Goal: Information Seeking & Learning: Compare options

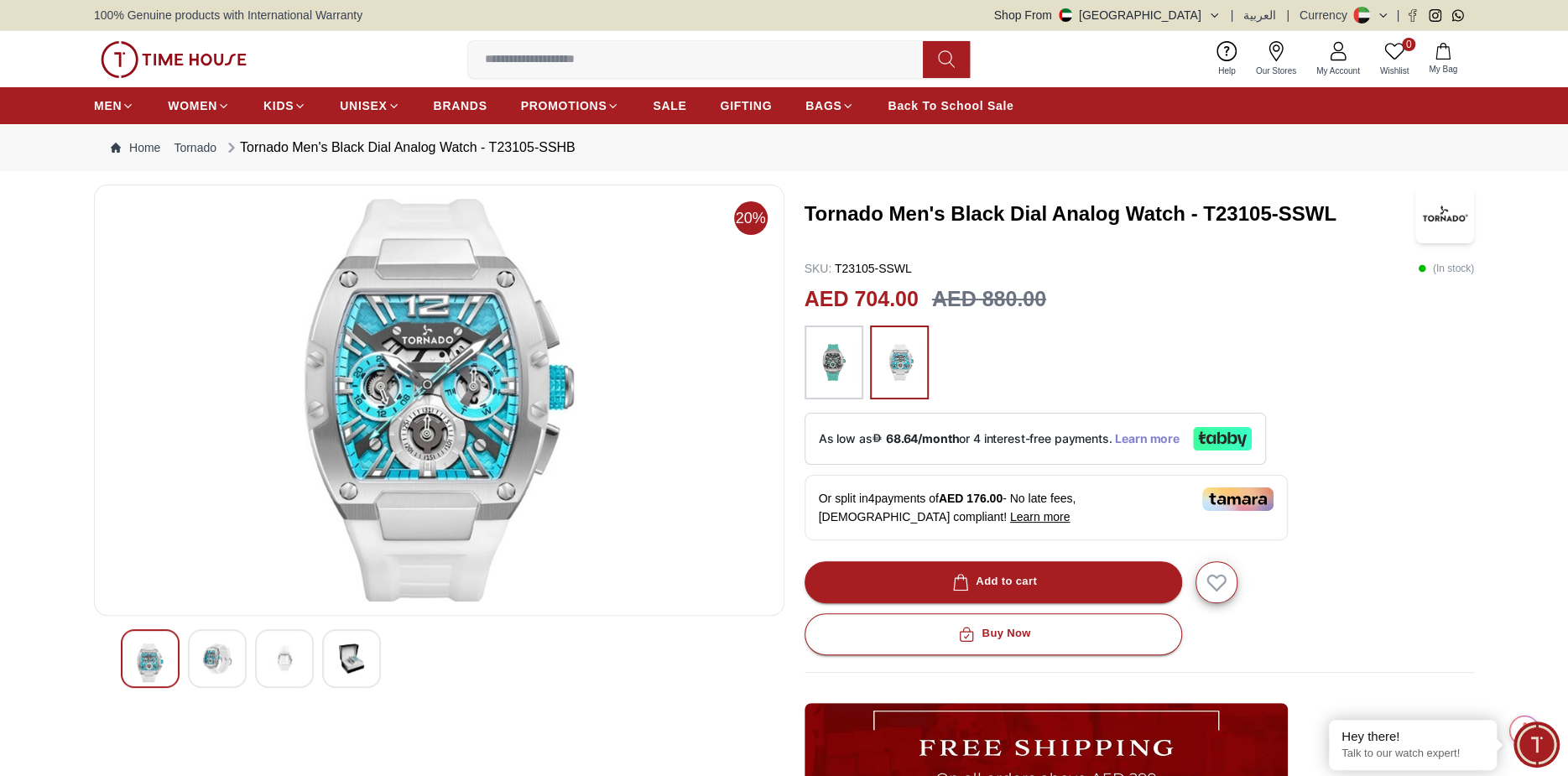
click at [1137, 439] on span "Learn more" at bounding box center [1147, 439] width 65 height 14
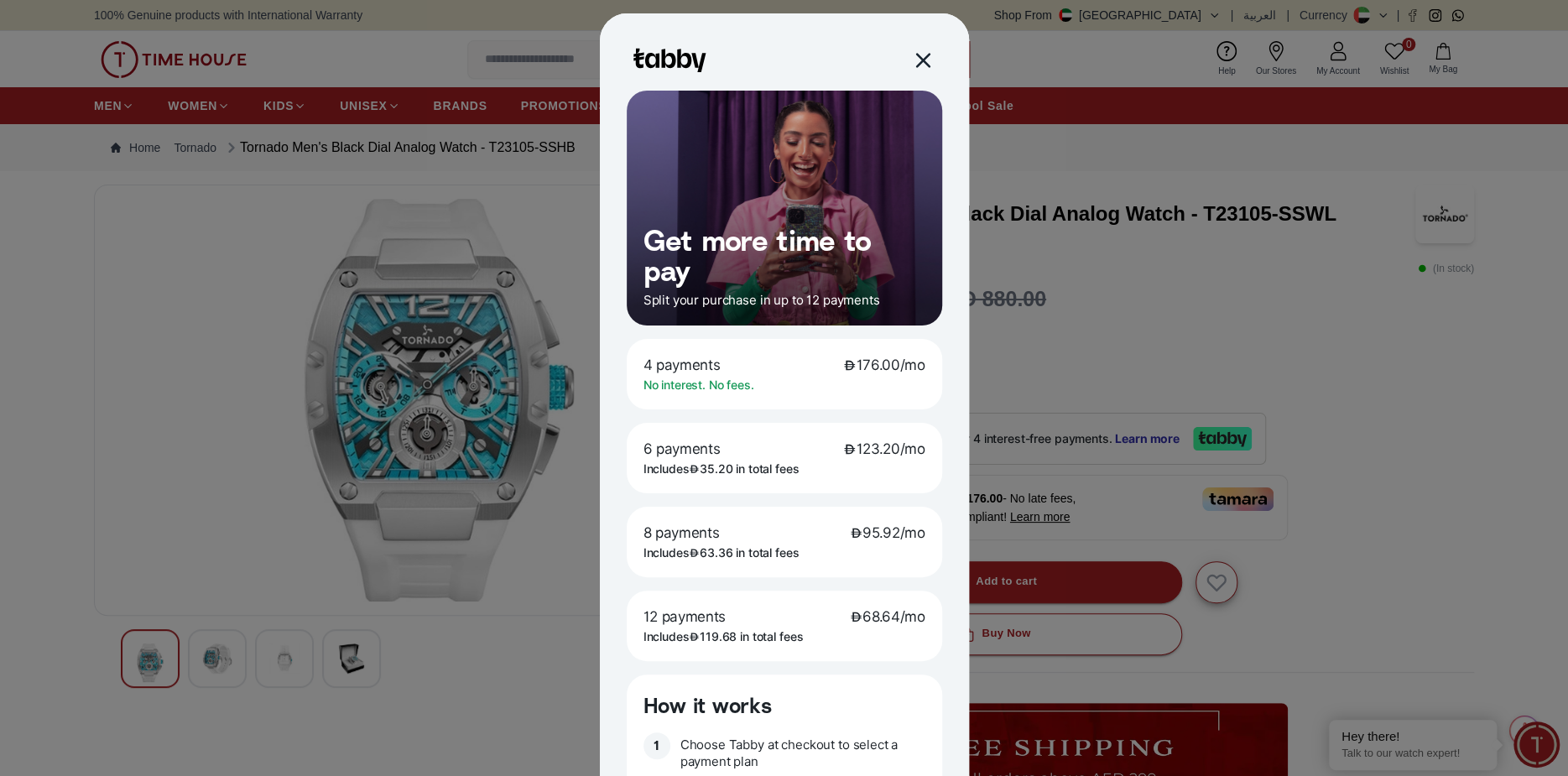
click at [914, 59] on div at bounding box center [922, 60] width 19 height 19
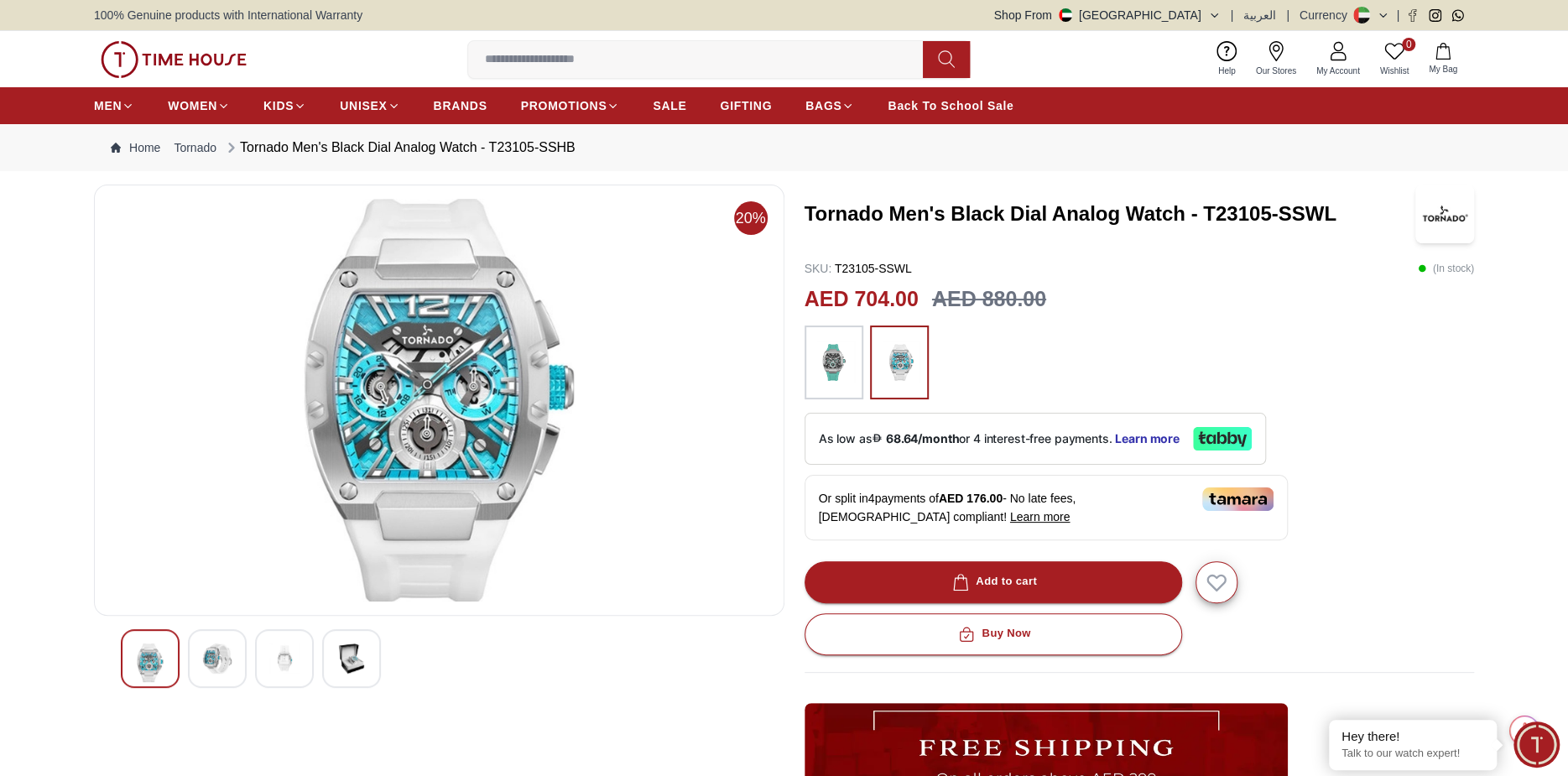
click at [1228, 495] on img at bounding box center [1239, 499] width 72 height 23
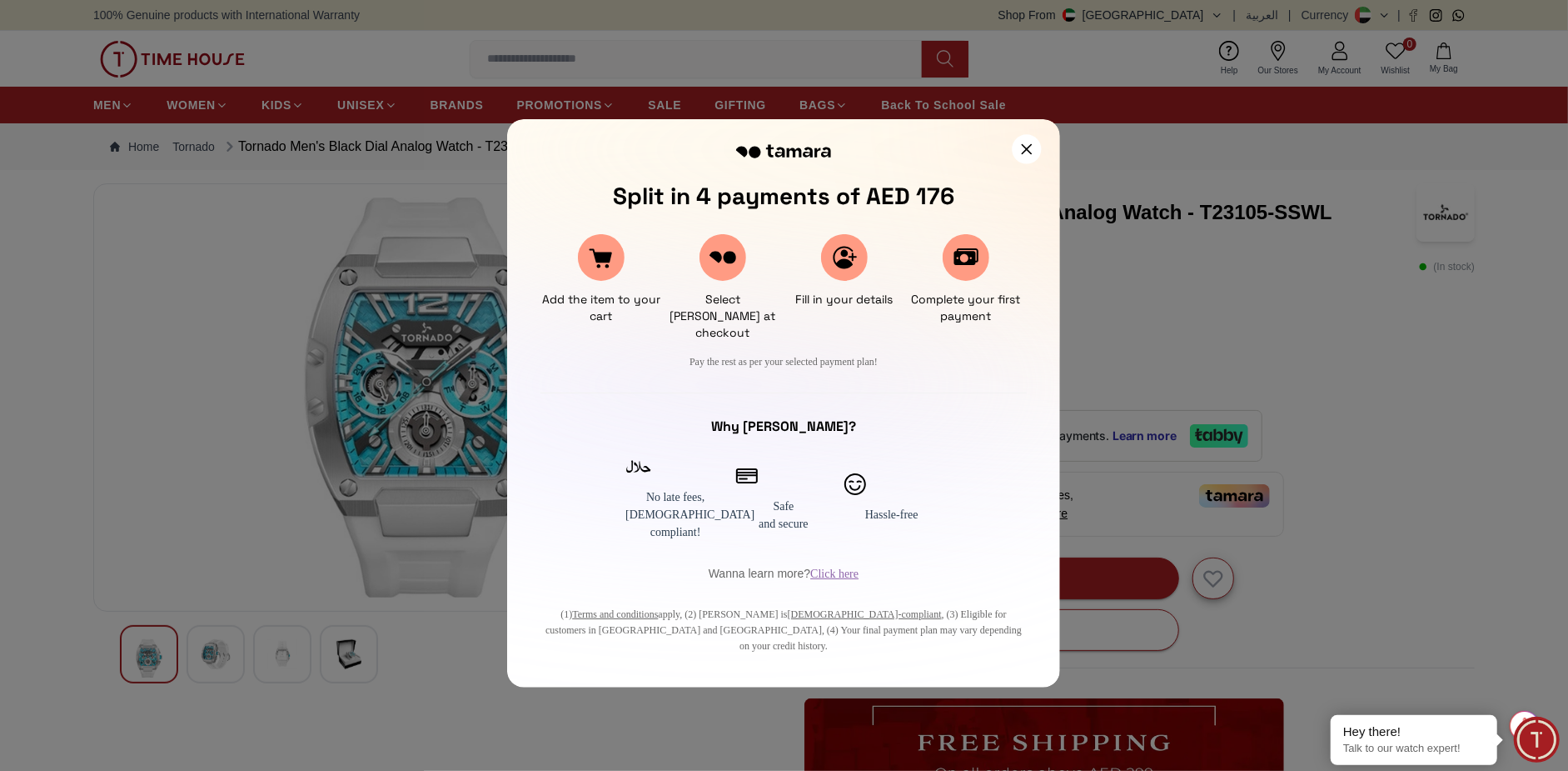
click at [1018, 153] on div at bounding box center [1026, 148] width 29 height 29
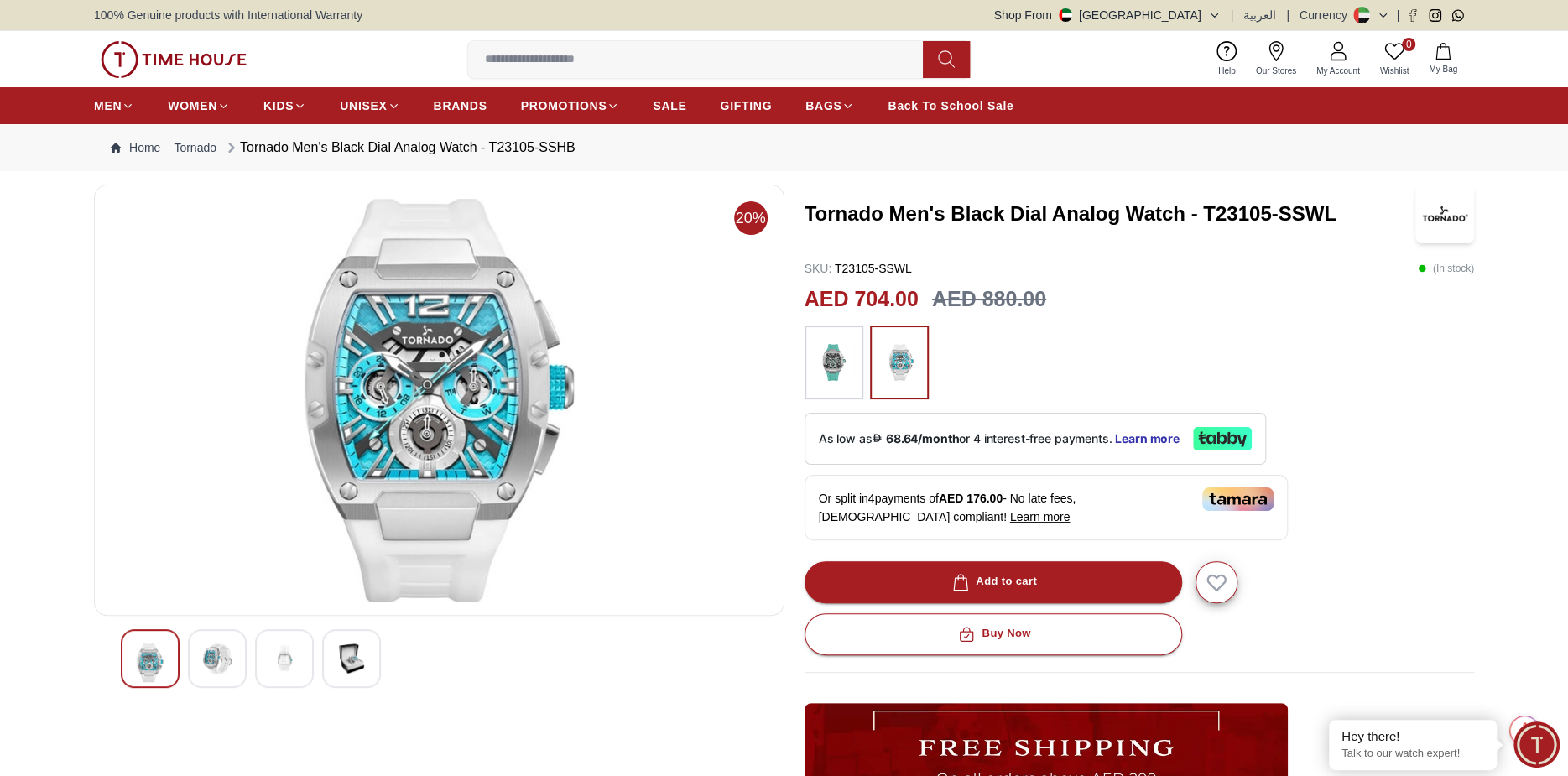
click at [1233, 439] on icon at bounding box center [1222, 439] width 59 height 23
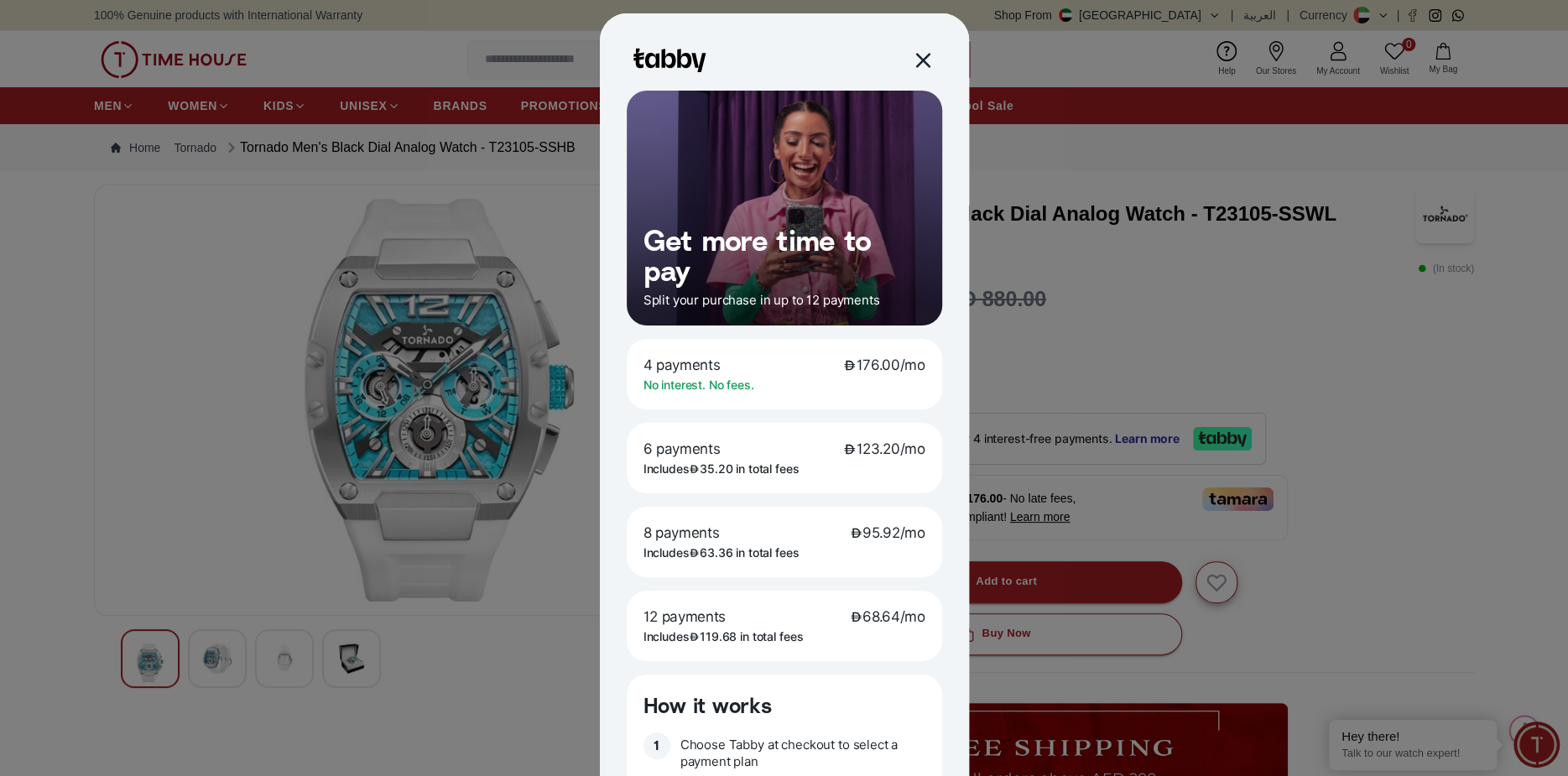
click at [914, 58] on div at bounding box center [922, 60] width 19 height 19
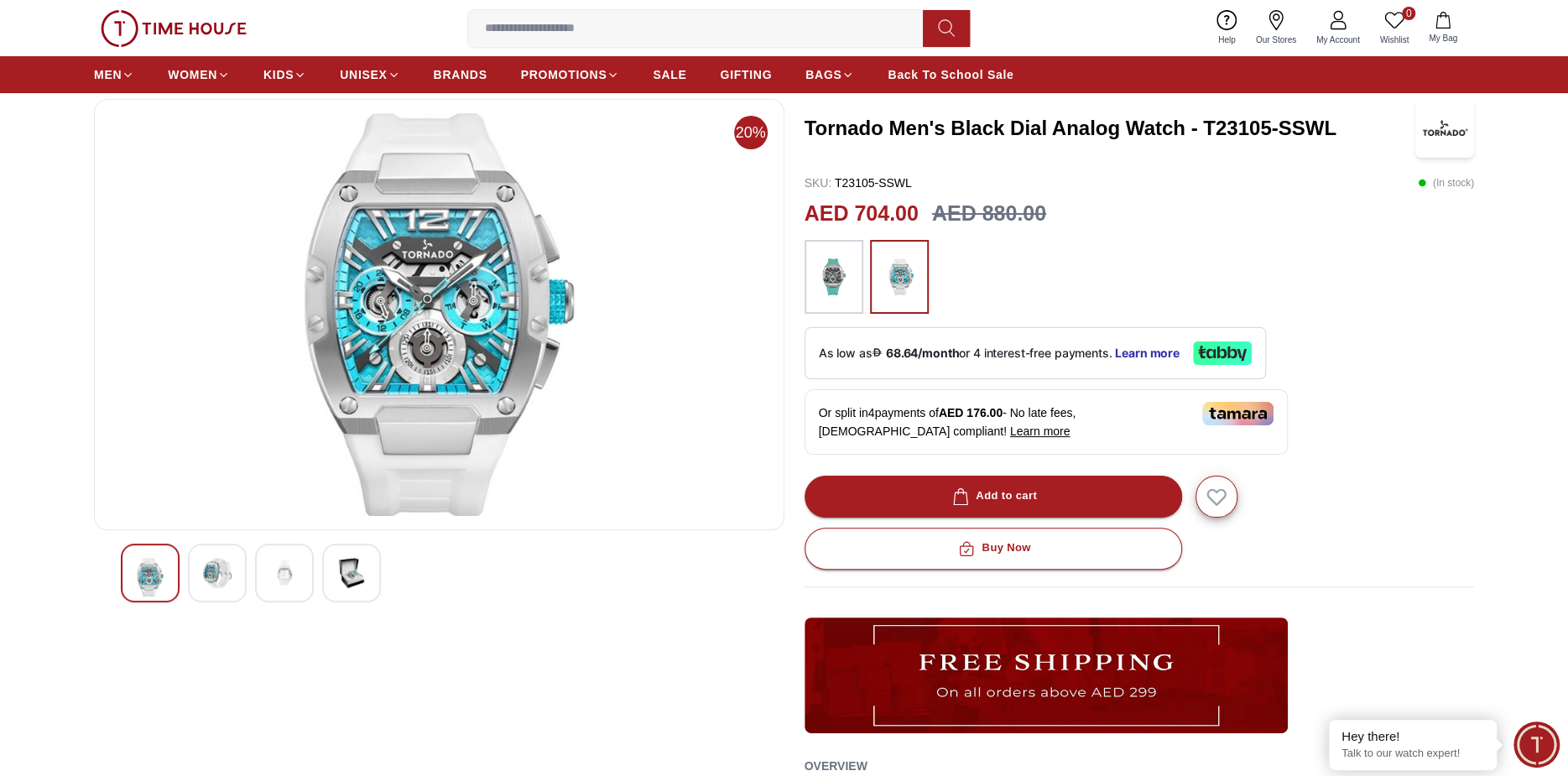
scroll to position [168, 0]
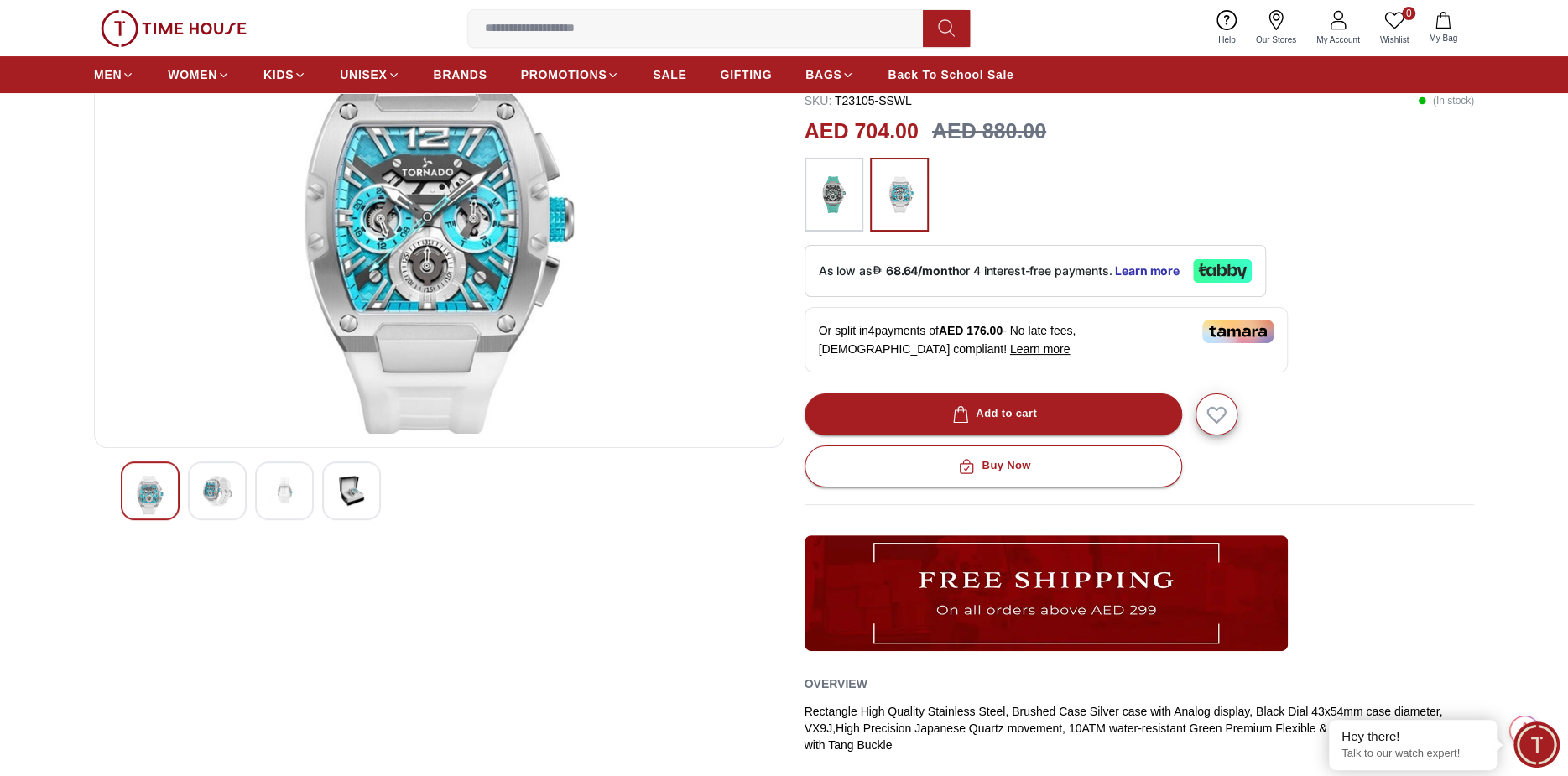
click at [343, 491] on img at bounding box center [351, 490] width 30 height 30
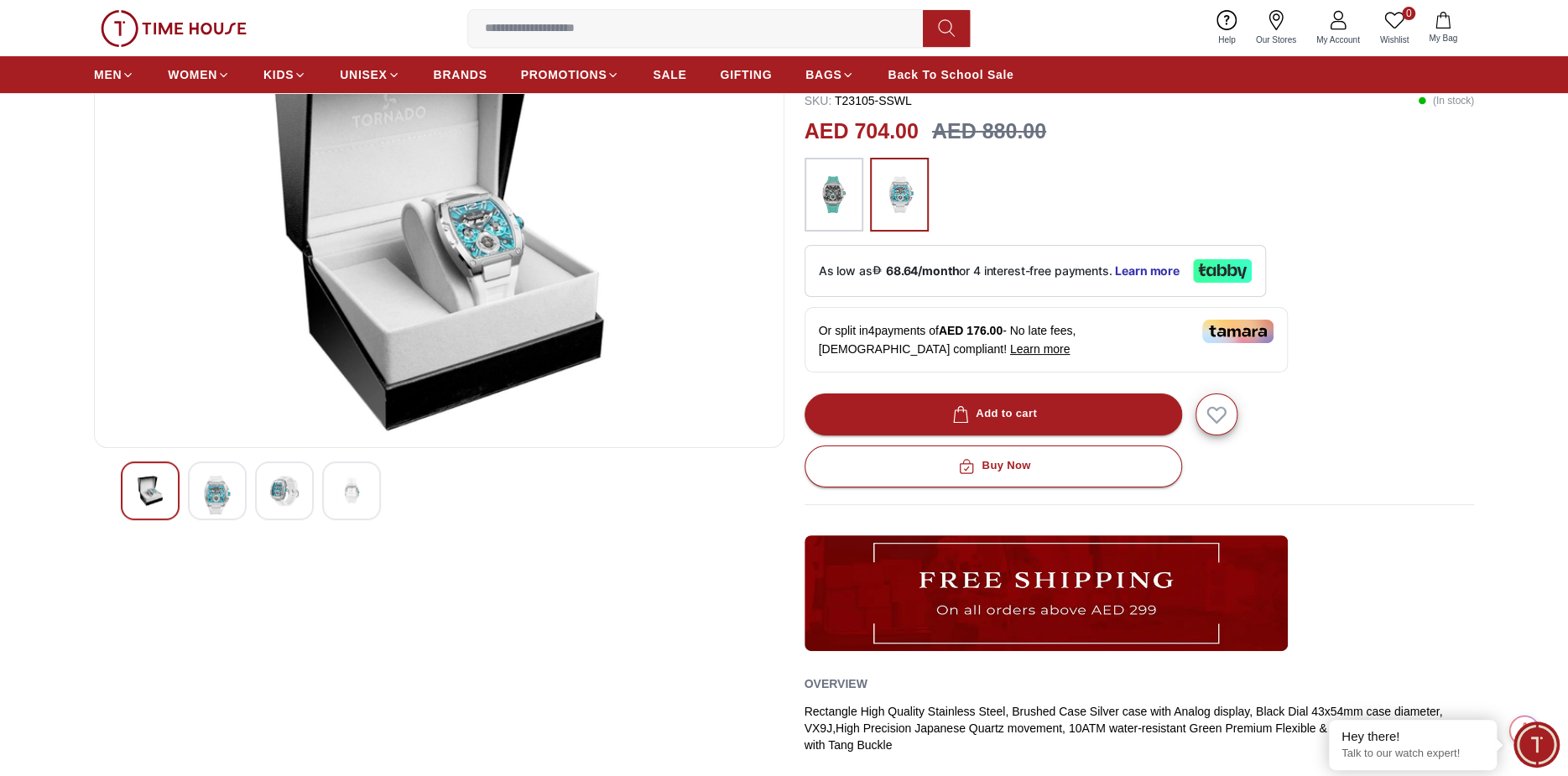
click at [285, 489] on img at bounding box center [284, 490] width 30 height 30
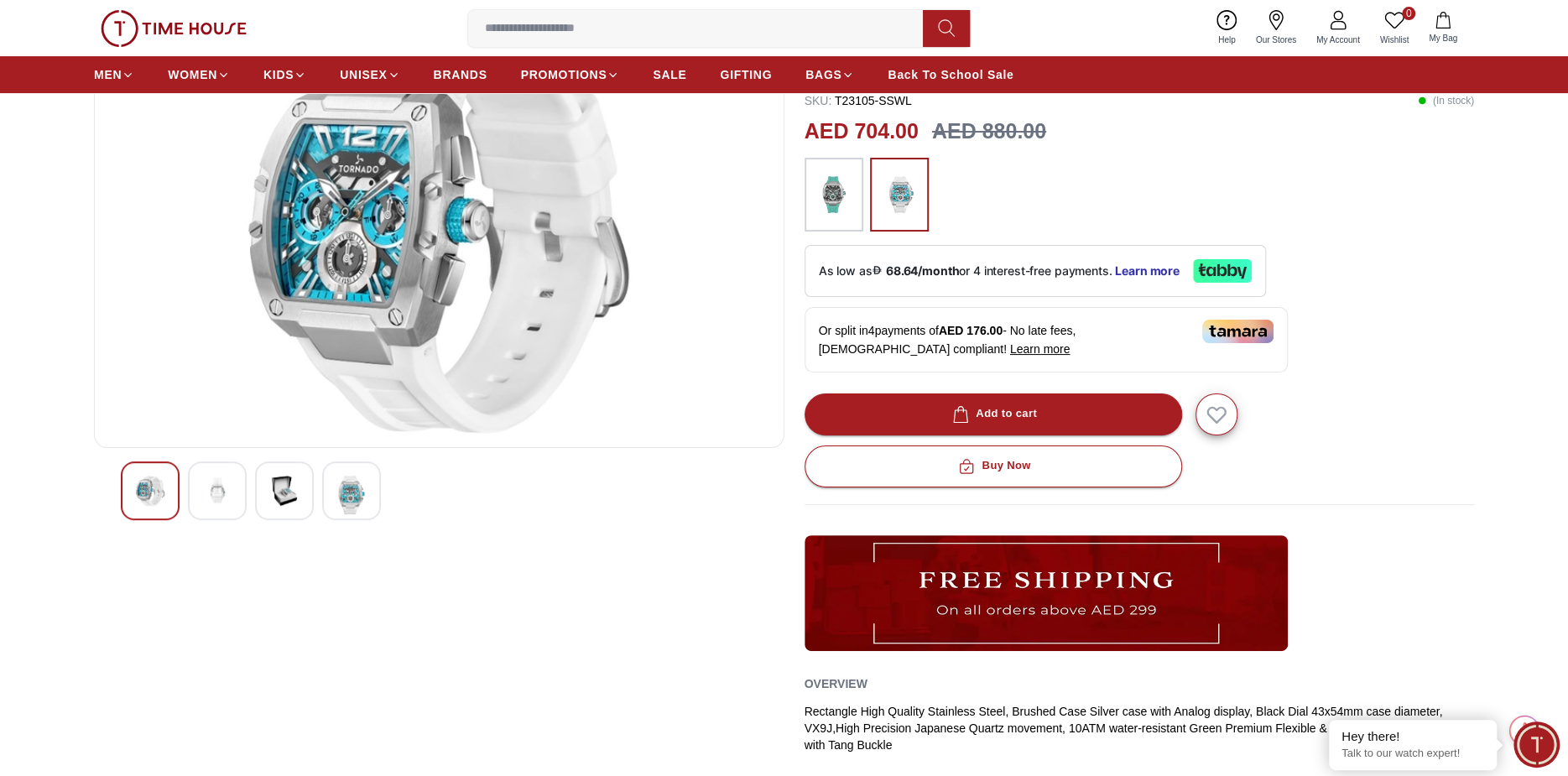
click at [231, 494] on img at bounding box center [217, 490] width 30 height 30
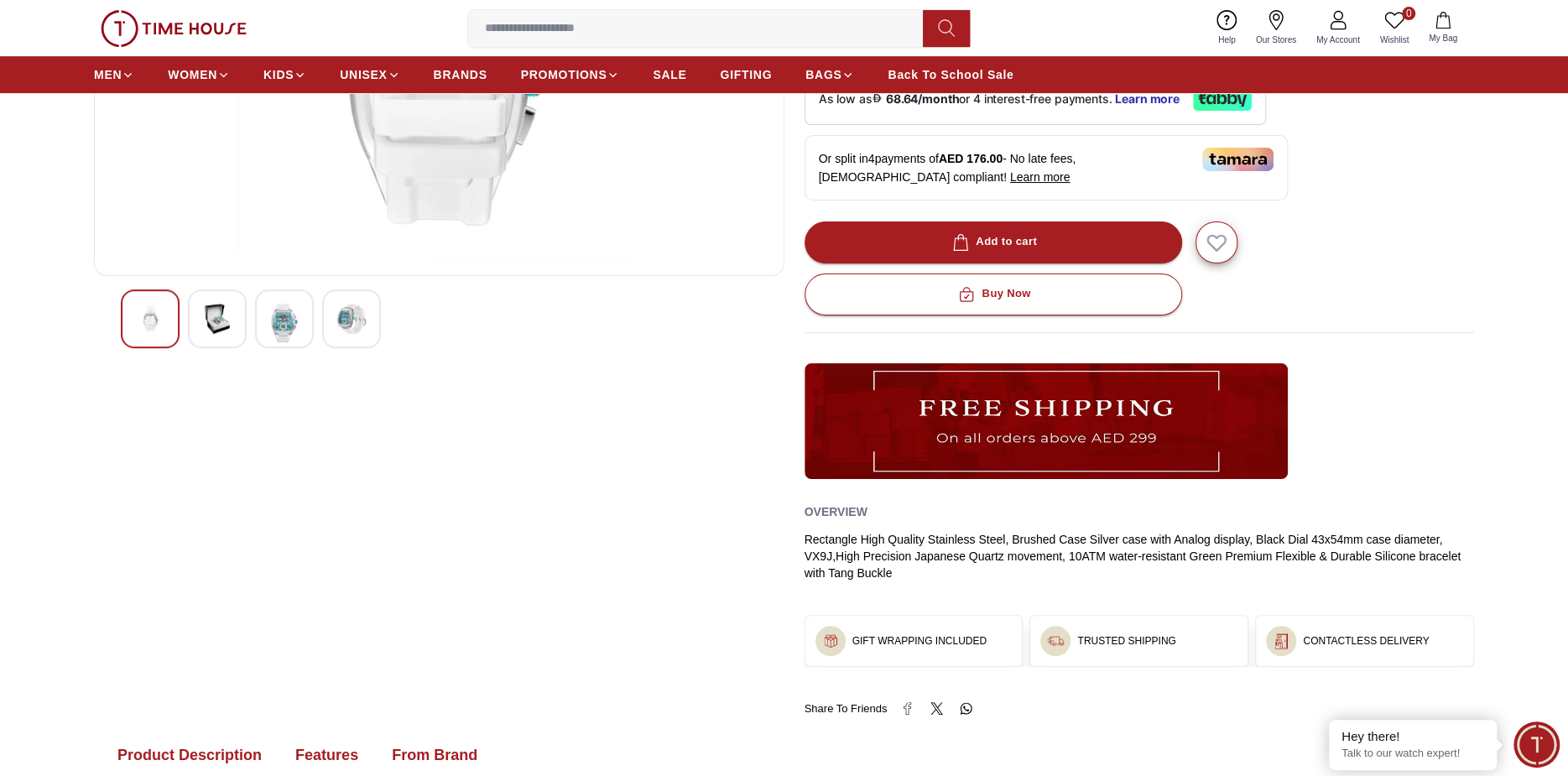
scroll to position [209, 0]
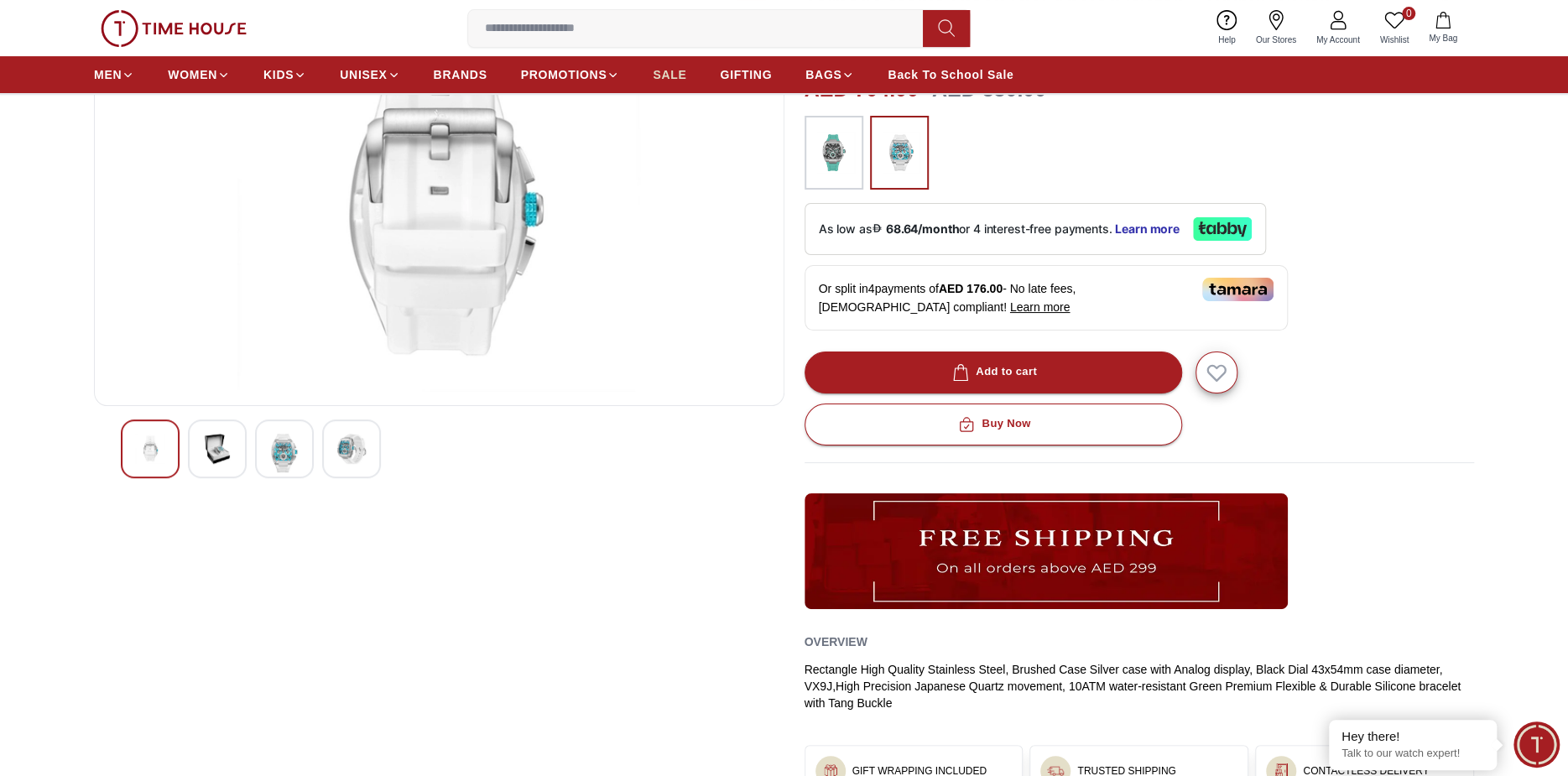
click at [659, 68] on span "SALE" at bounding box center [670, 74] width 34 height 16
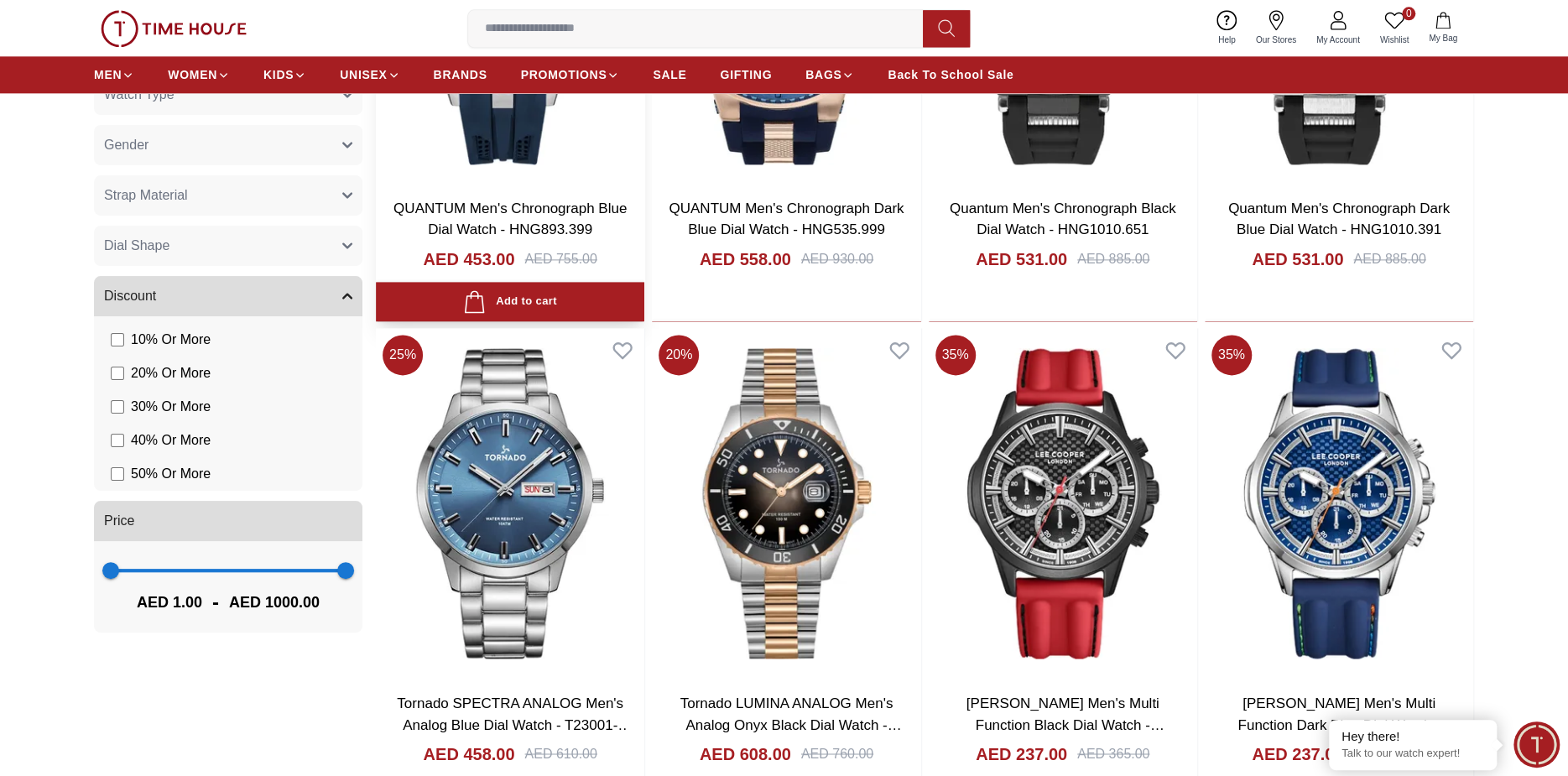
scroll to position [1258, 0]
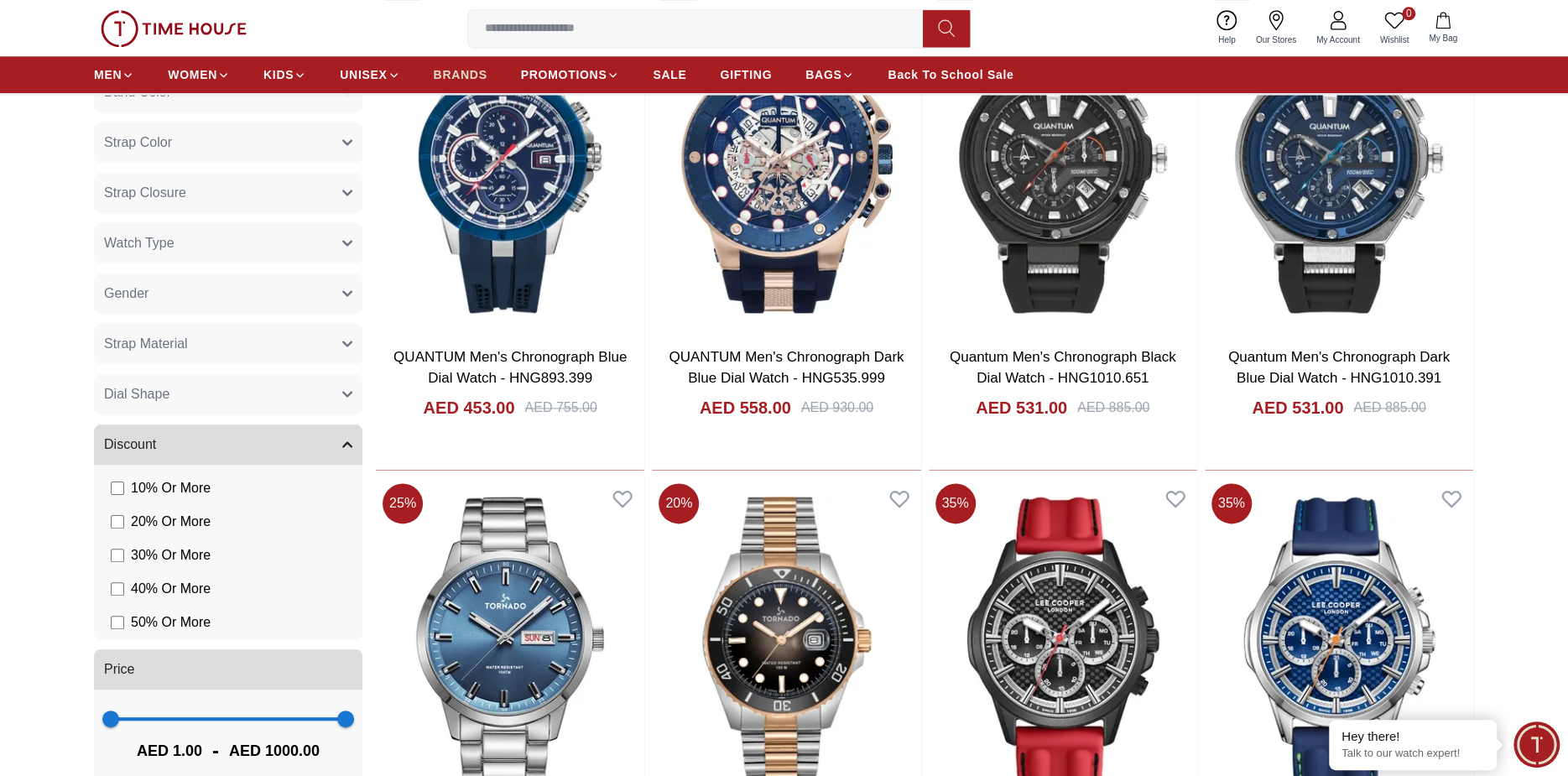
click at [469, 68] on span "BRANDS" at bounding box center [460, 74] width 53 height 16
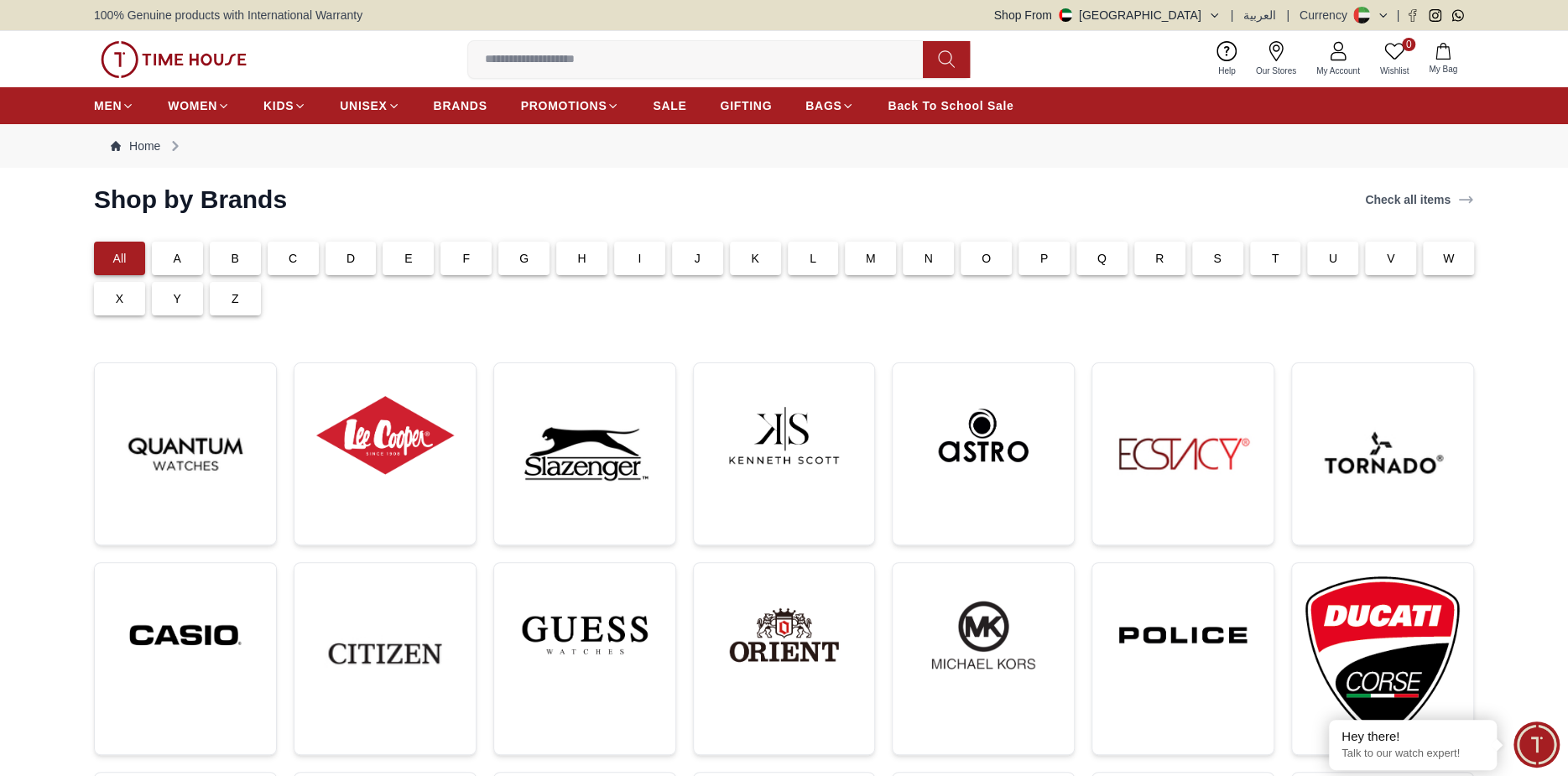
click at [814, 262] on p "L" at bounding box center [813, 258] width 7 height 16
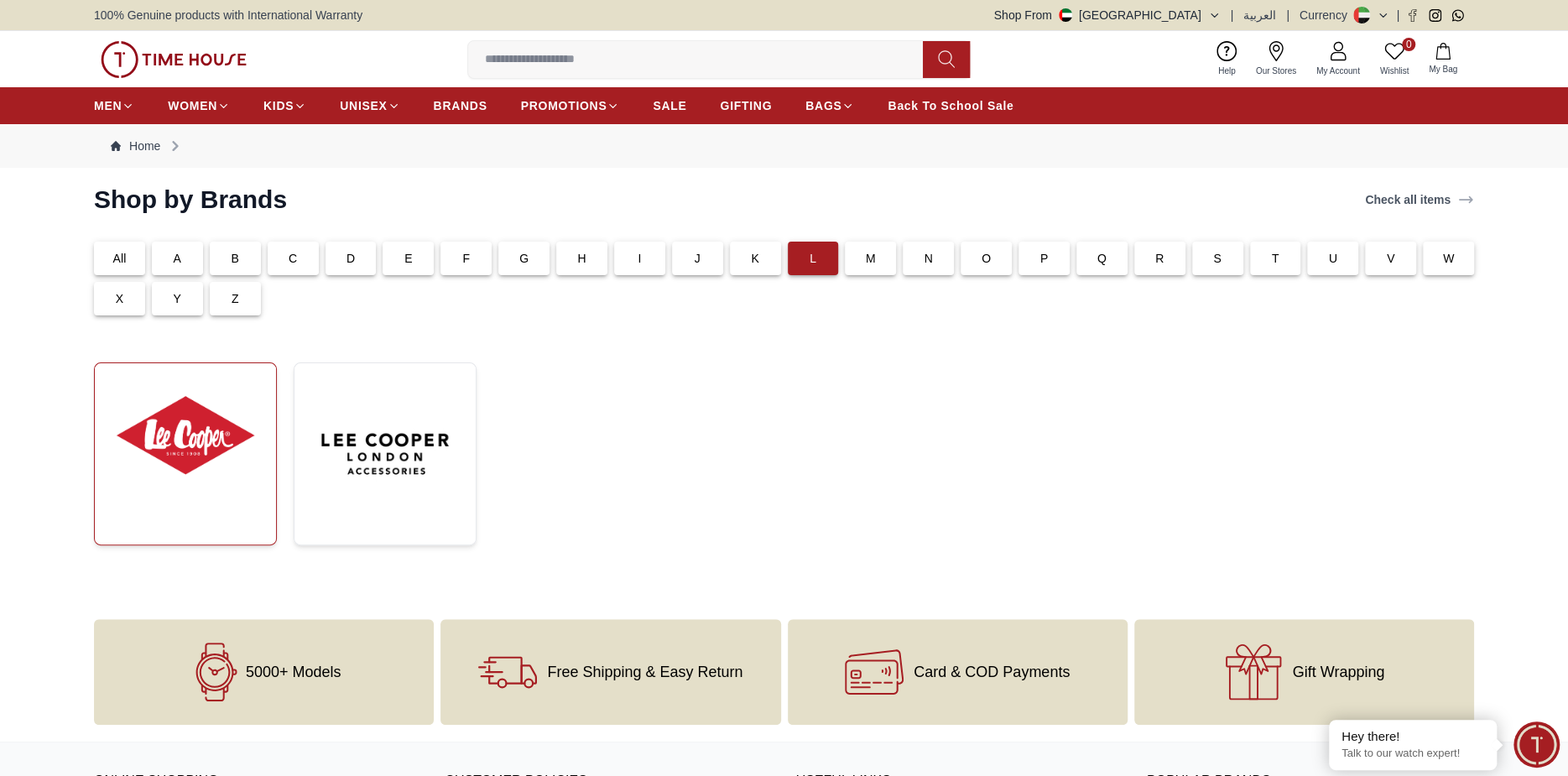
click at [222, 449] on img at bounding box center [185, 435] width 154 height 117
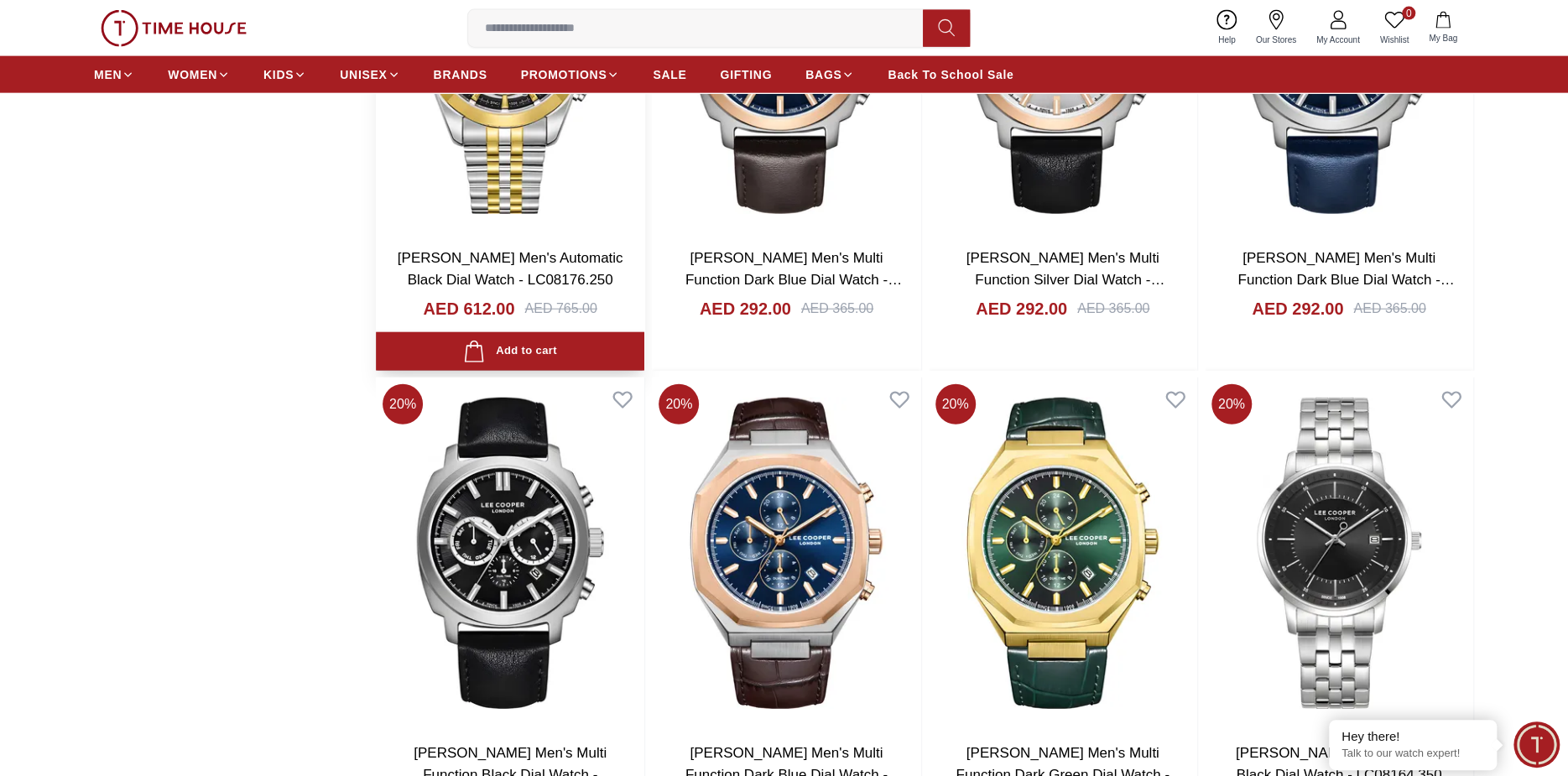
scroll to position [2768, 0]
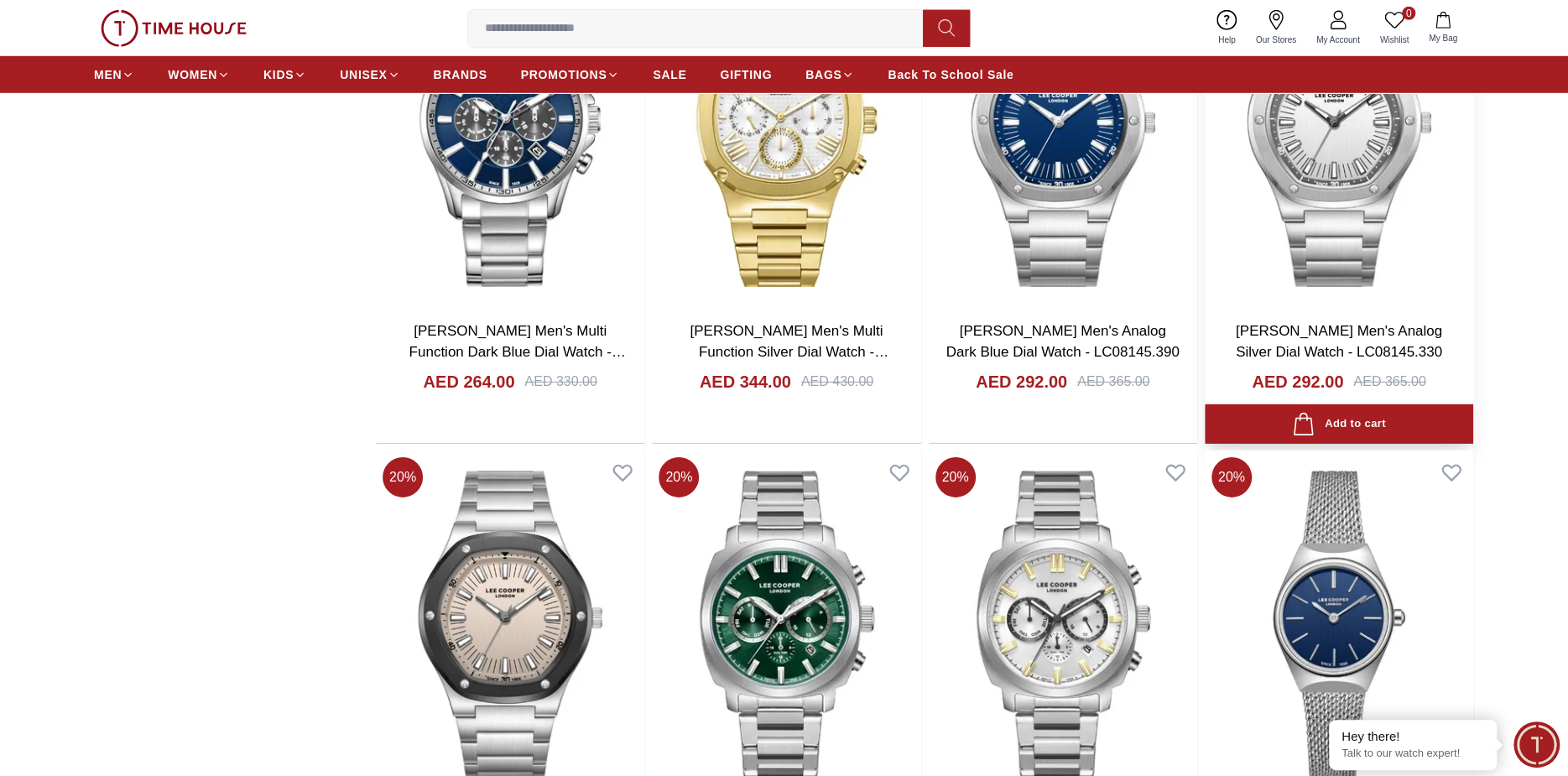
scroll to position [7717, 0]
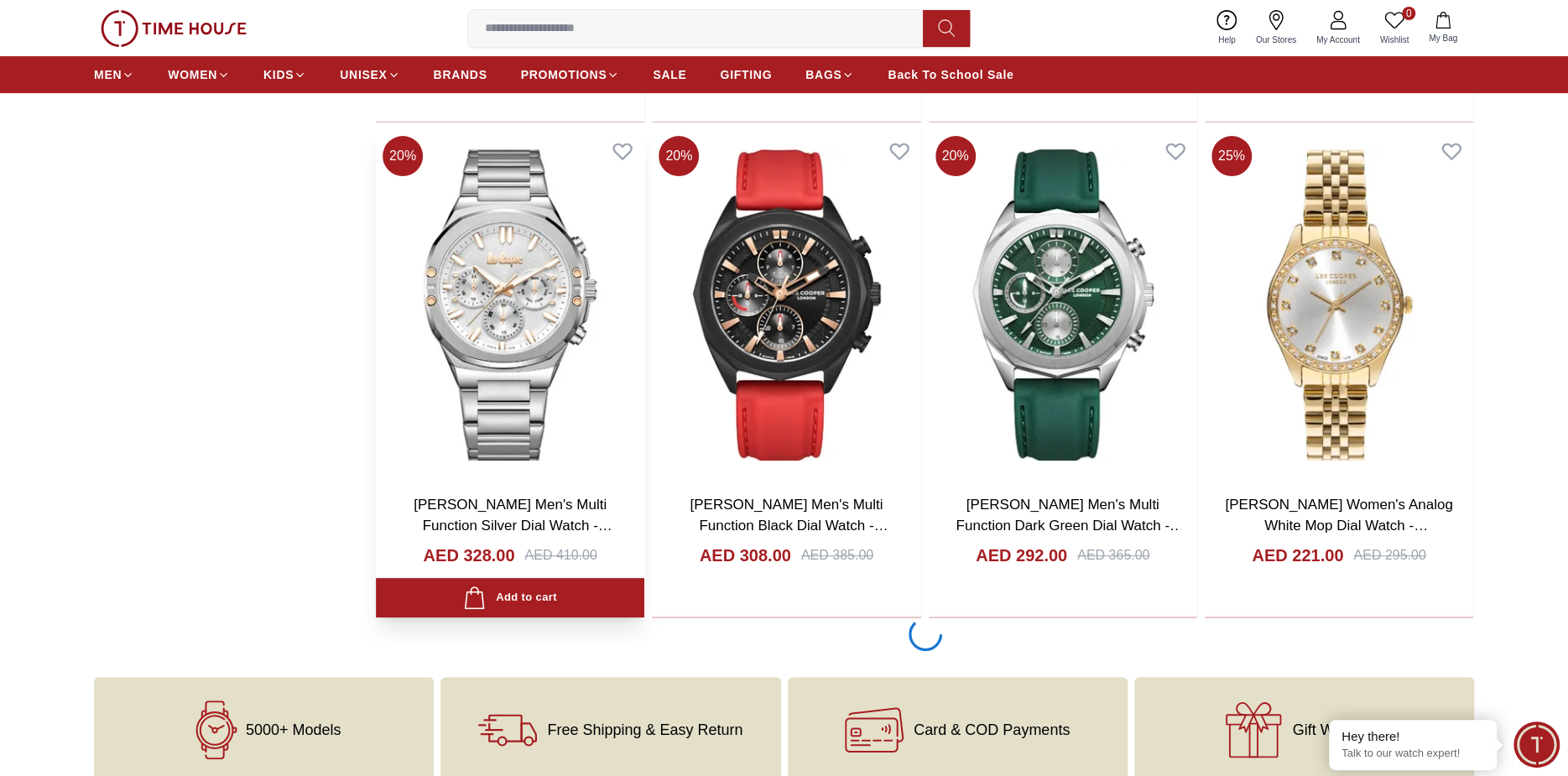
scroll to position [12749, 0]
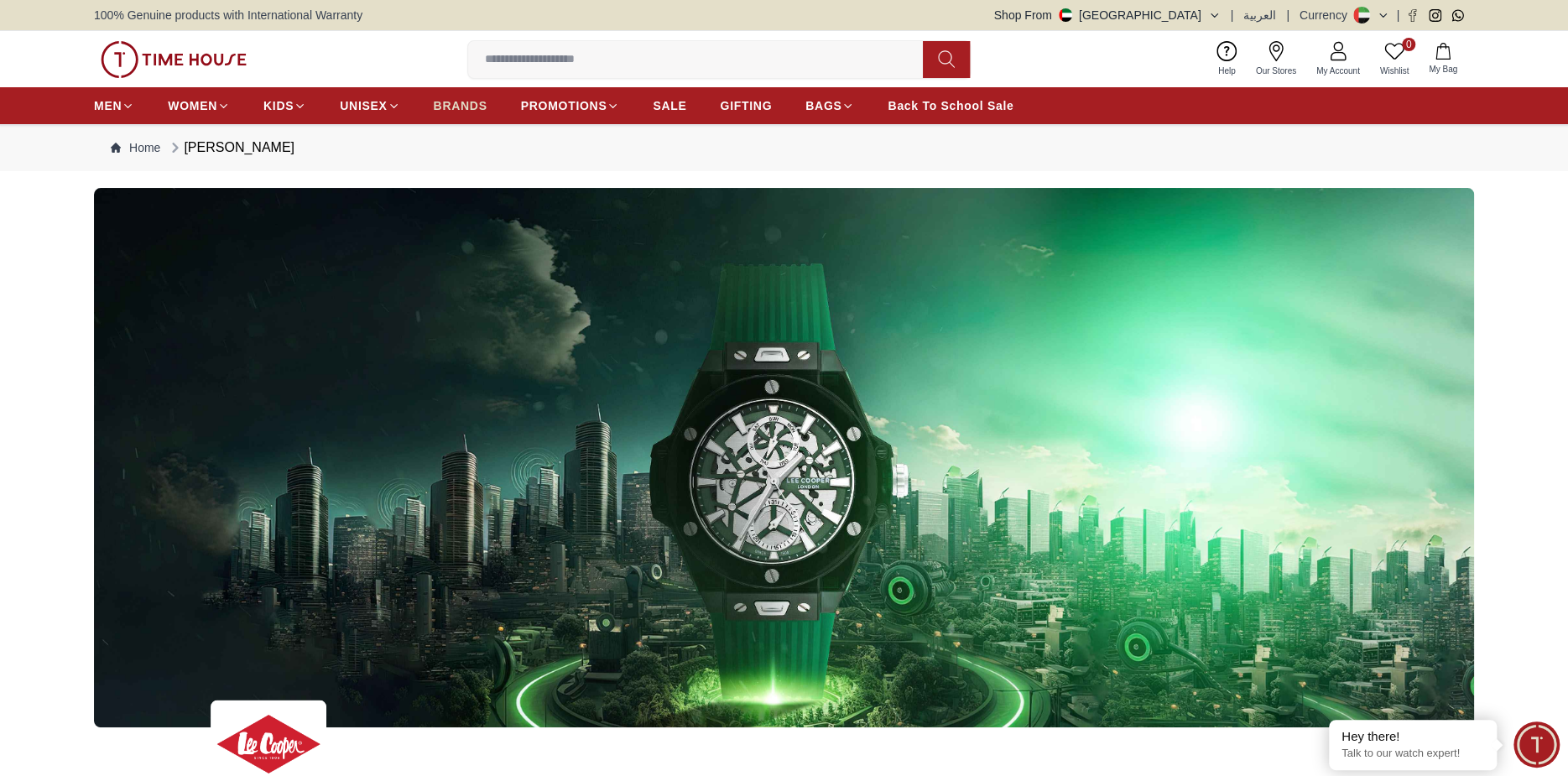
click at [455, 99] on span "BRANDS" at bounding box center [460, 105] width 53 height 16
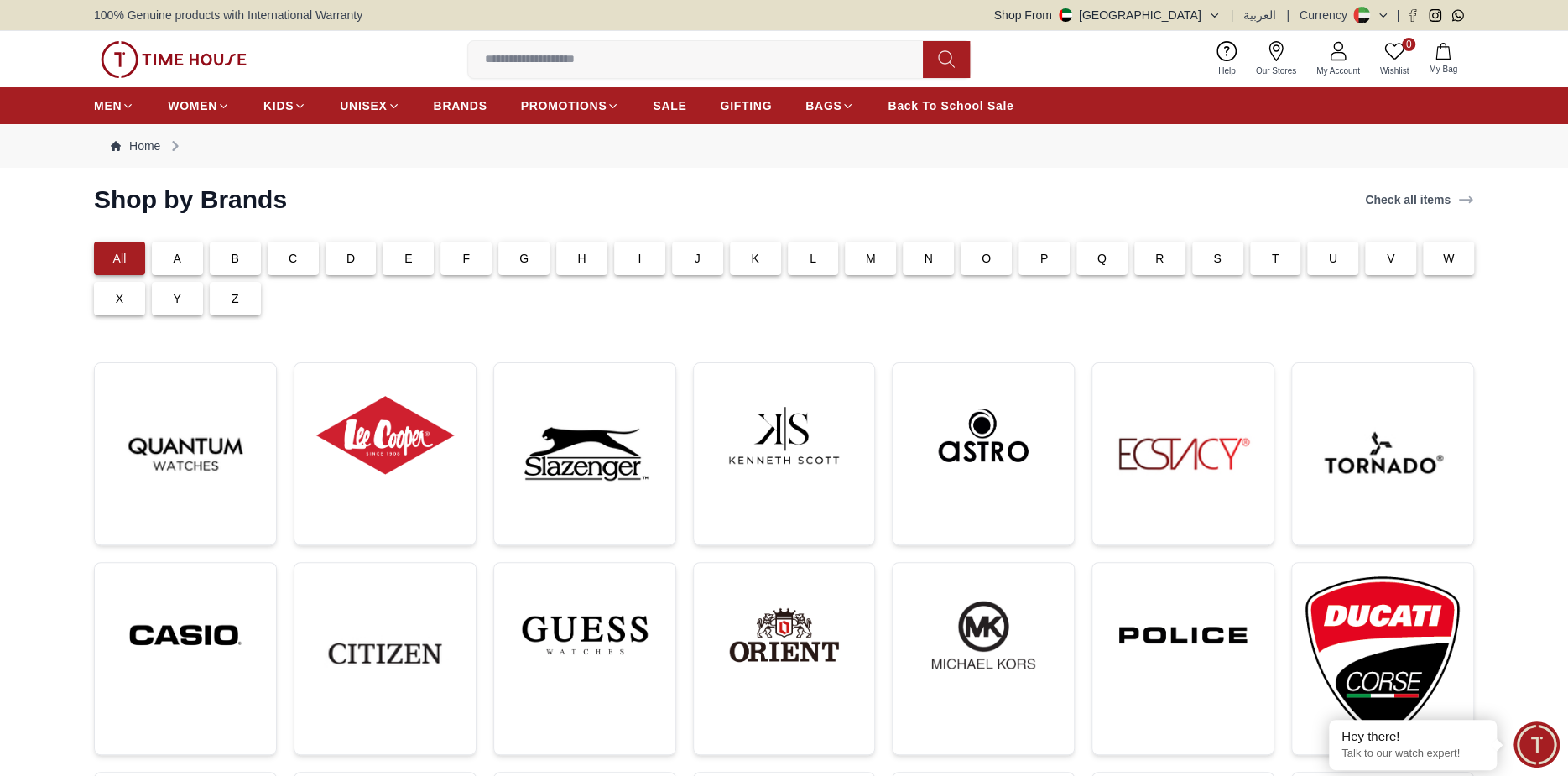
click at [810, 252] on p "L" at bounding box center [813, 258] width 7 height 16
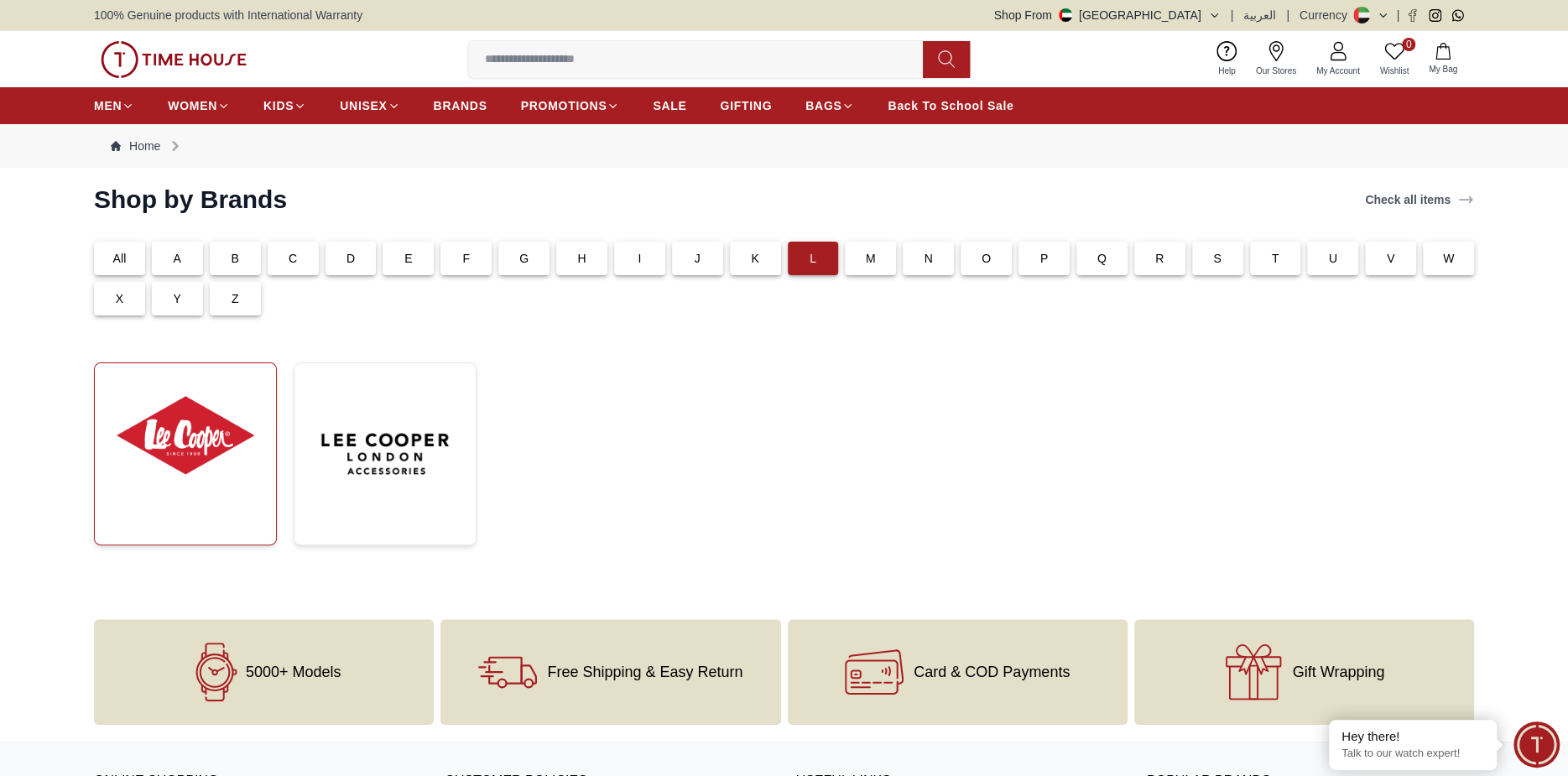
click at [209, 440] on img at bounding box center [185, 435] width 154 height 117
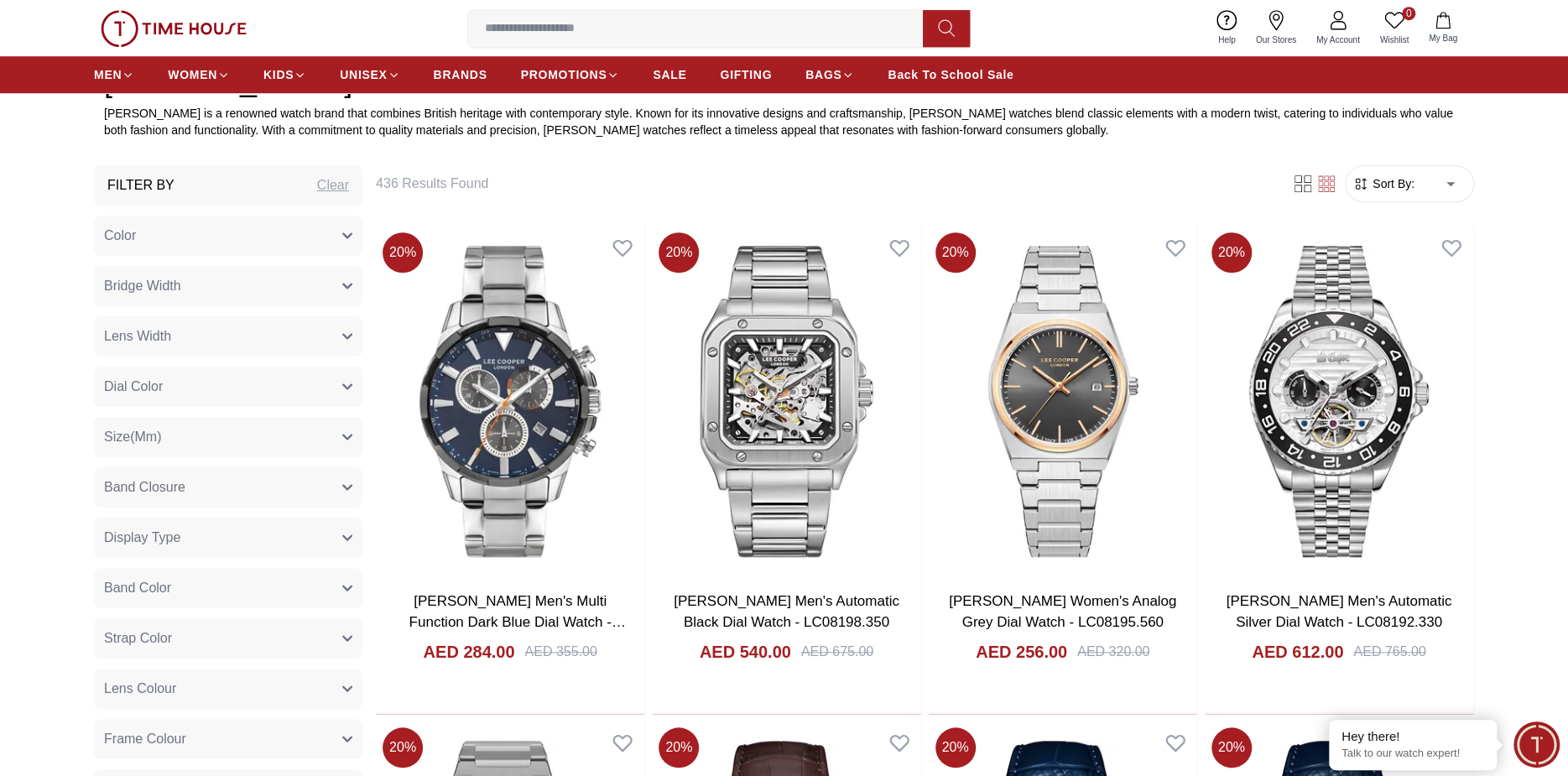
scroll to position [671, 0]
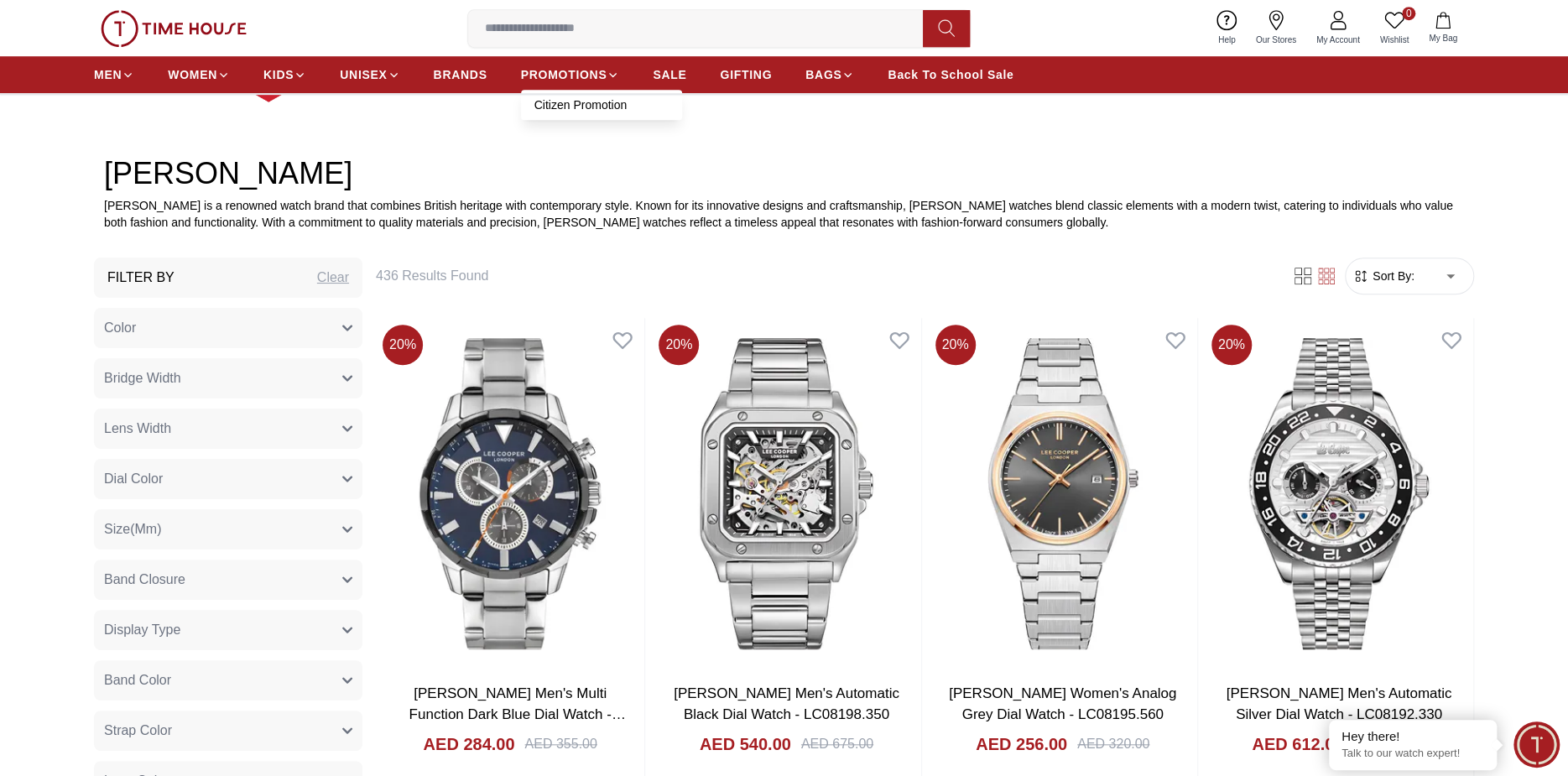
click at [491, 72] on ul "MEN WOMEN KIDS UNISEX BRANDS PROMOTIONS Citizen Promotion SALE GIFTING BAGS Bac…" at bounding box center [553, 74] width 920 height 30
click at [484, 76] on span "BRANDS" at bounding box center [460, 74] width 53 height 16
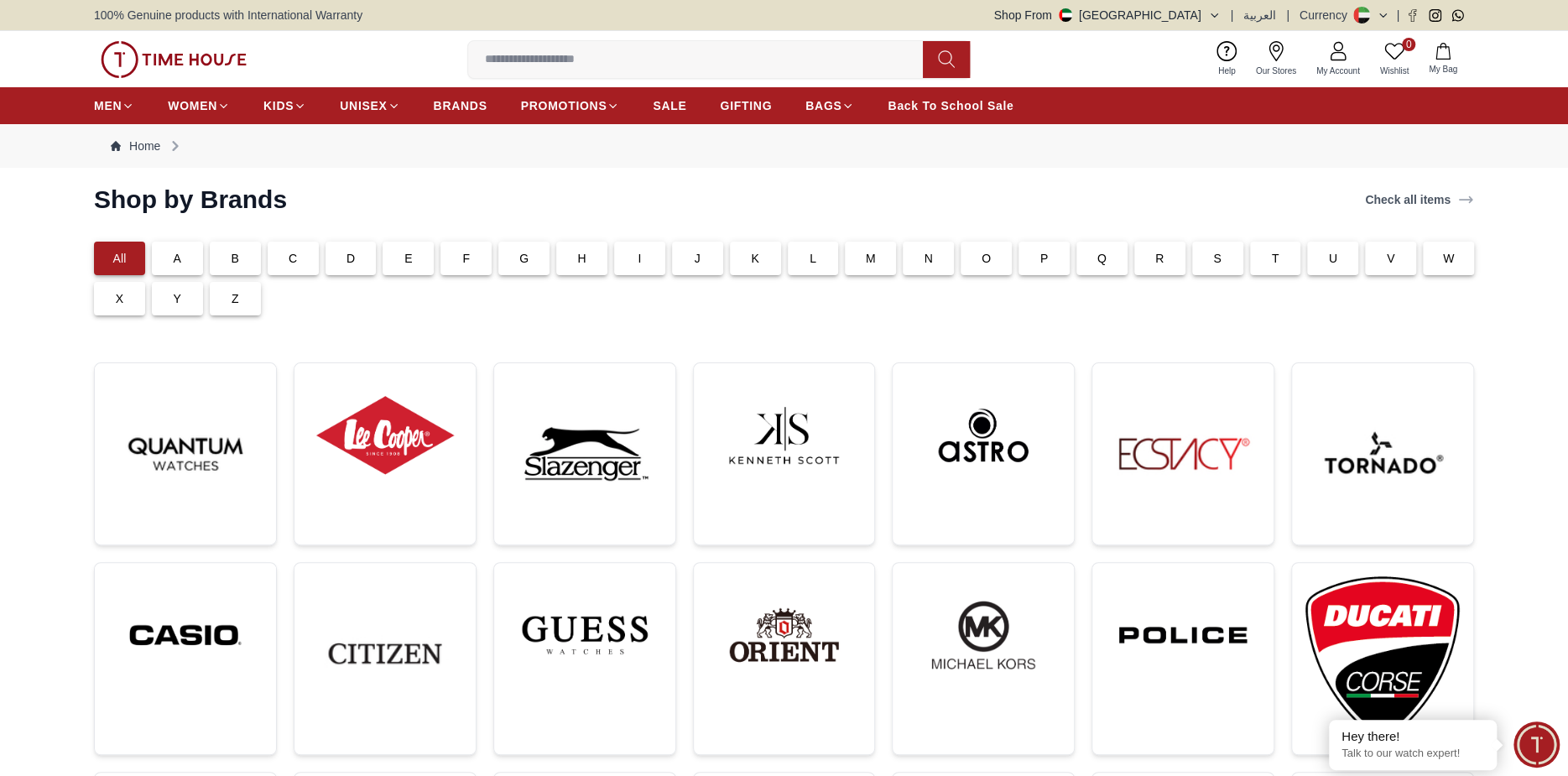
click at [822, 250] on div "L" at bounding box center [813, 258] width 51 height 34
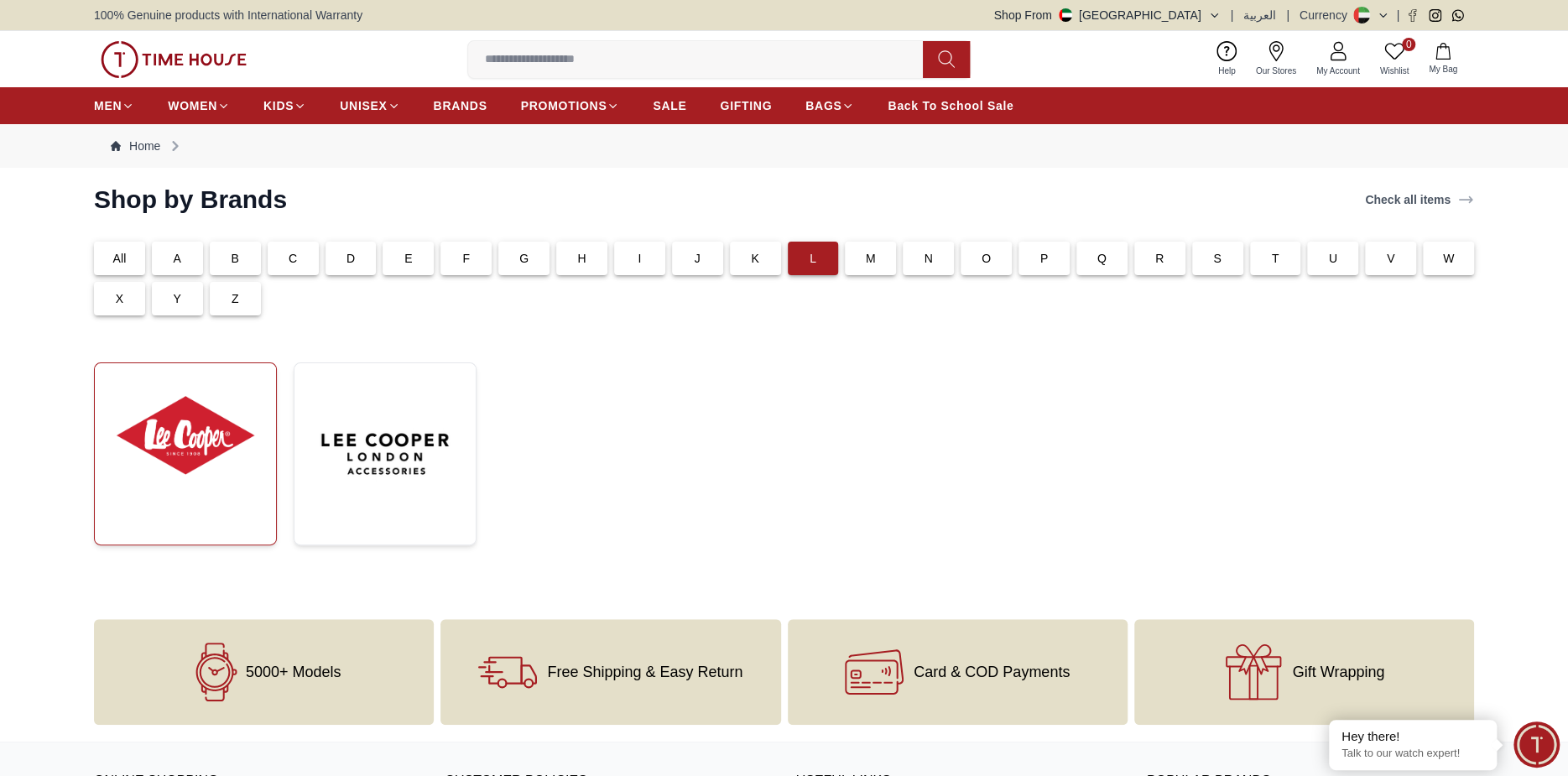
click at [169, 441] on img at bounding box center [185, 435] width 154 height 117
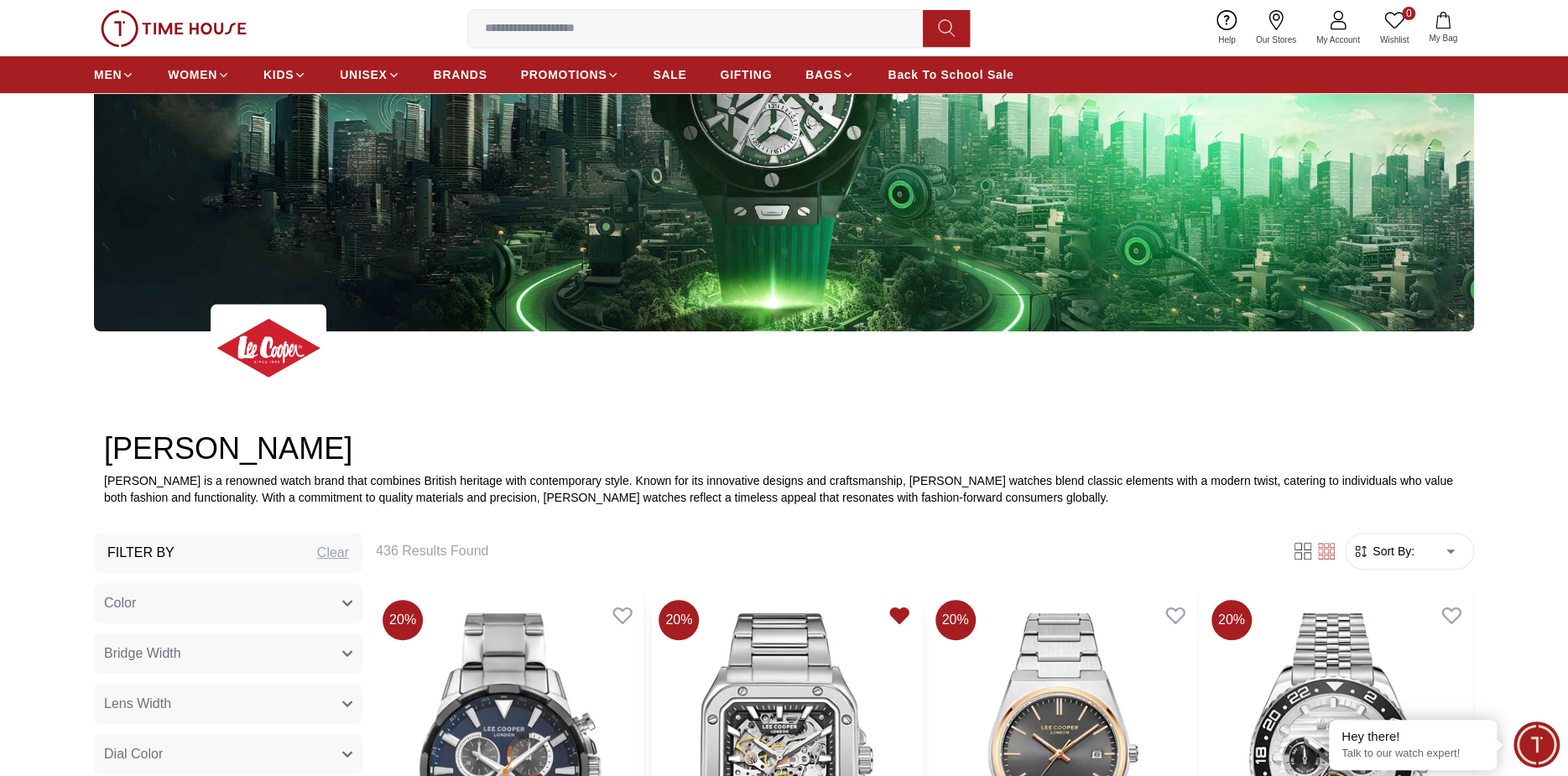
scroll to position [252, 0]
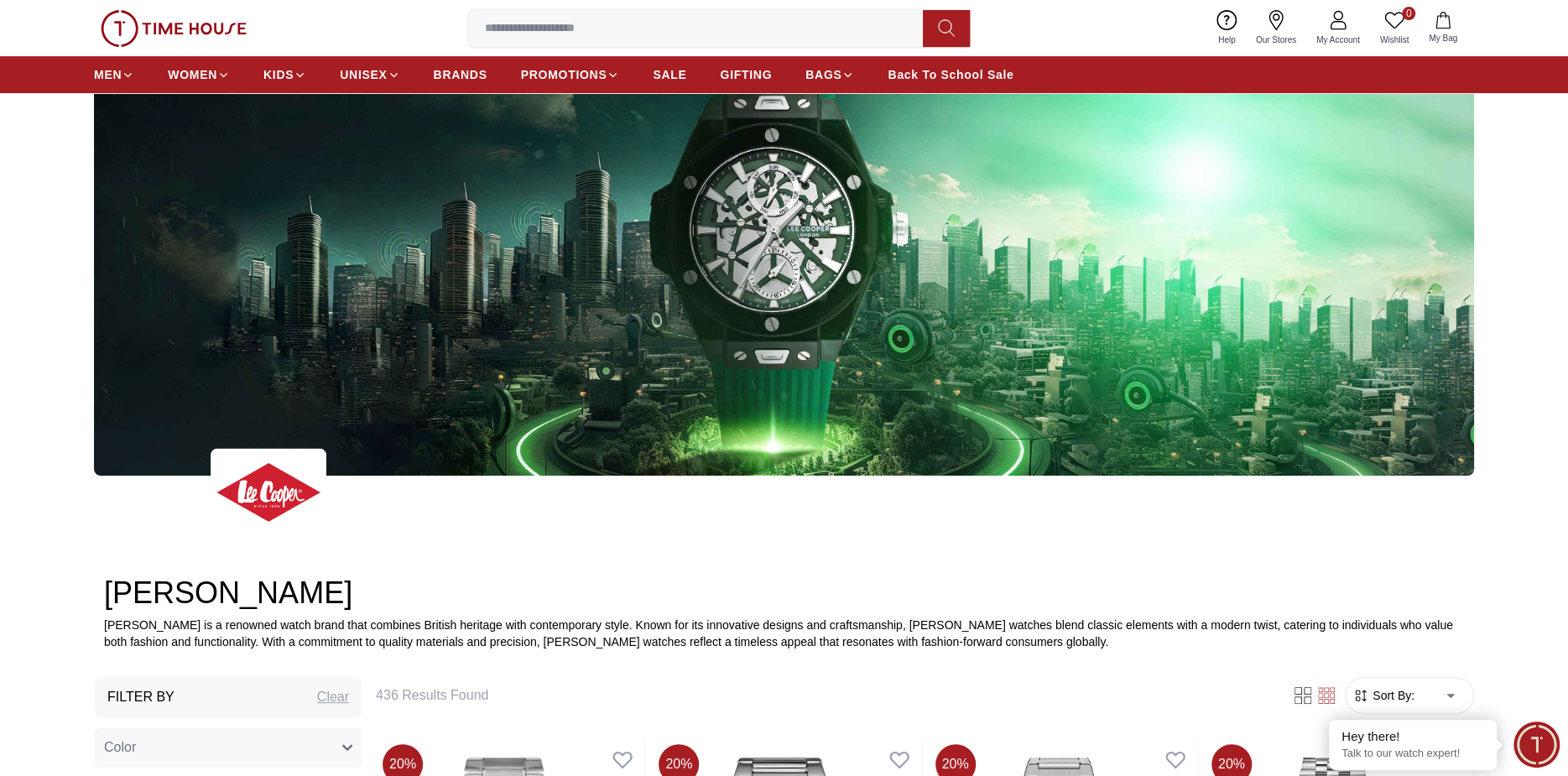
click at [883, 237] on img at bounding box center [784, 205] width 1380 height 540
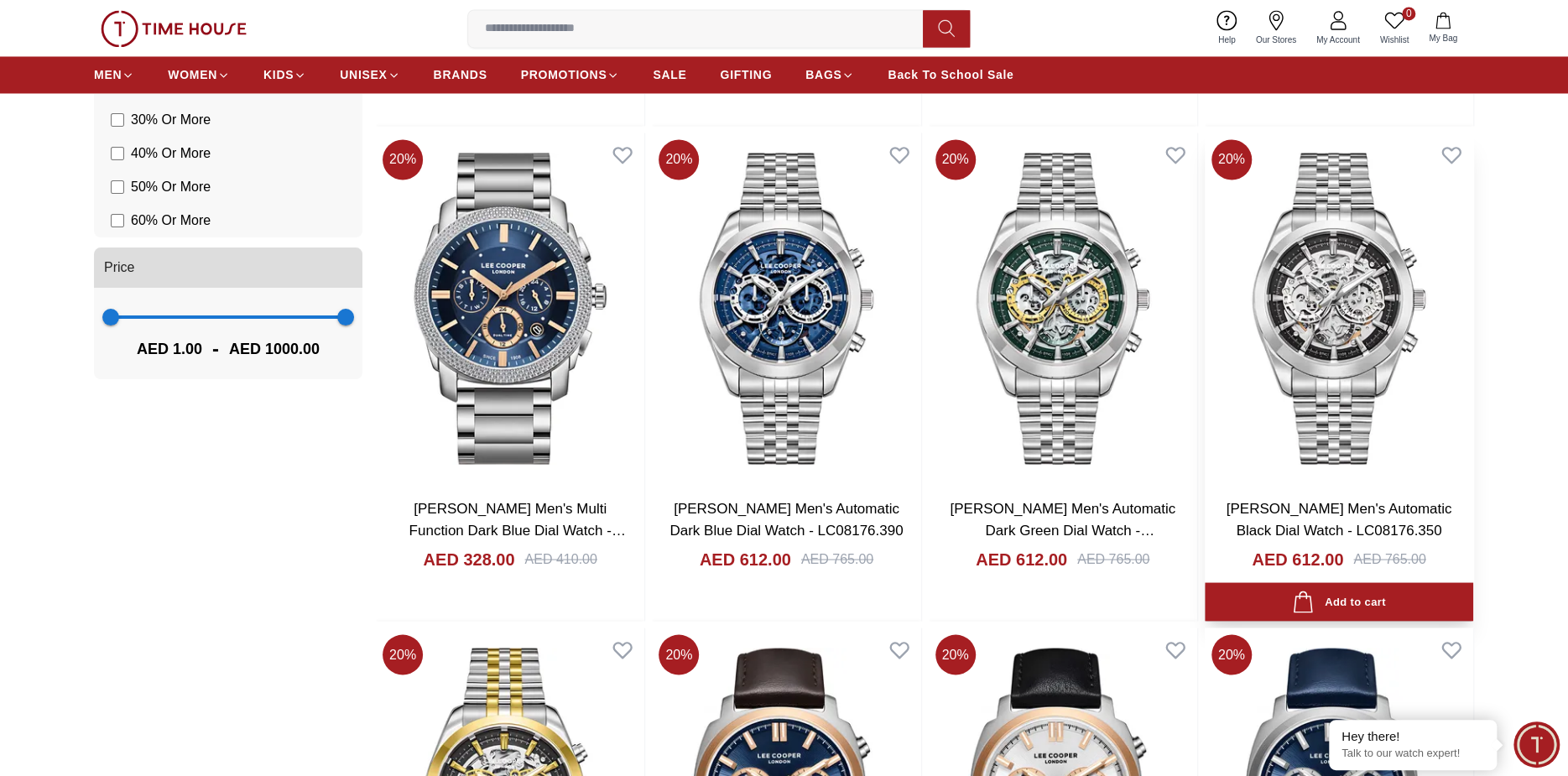
scroll to position [2348, 0]
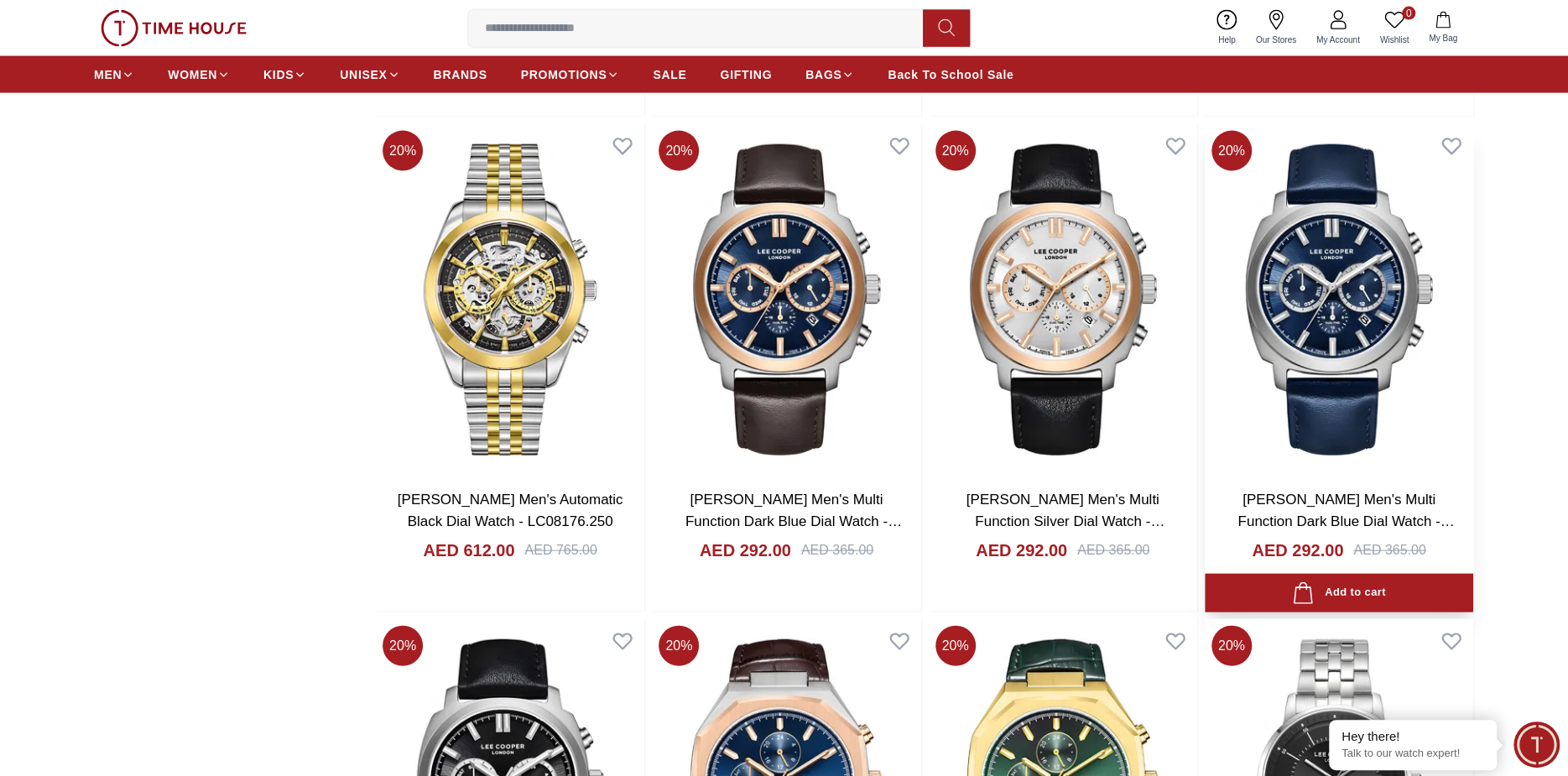
click at [1332, 286] on img at bounding box center [1338, 299] width 268 height 352
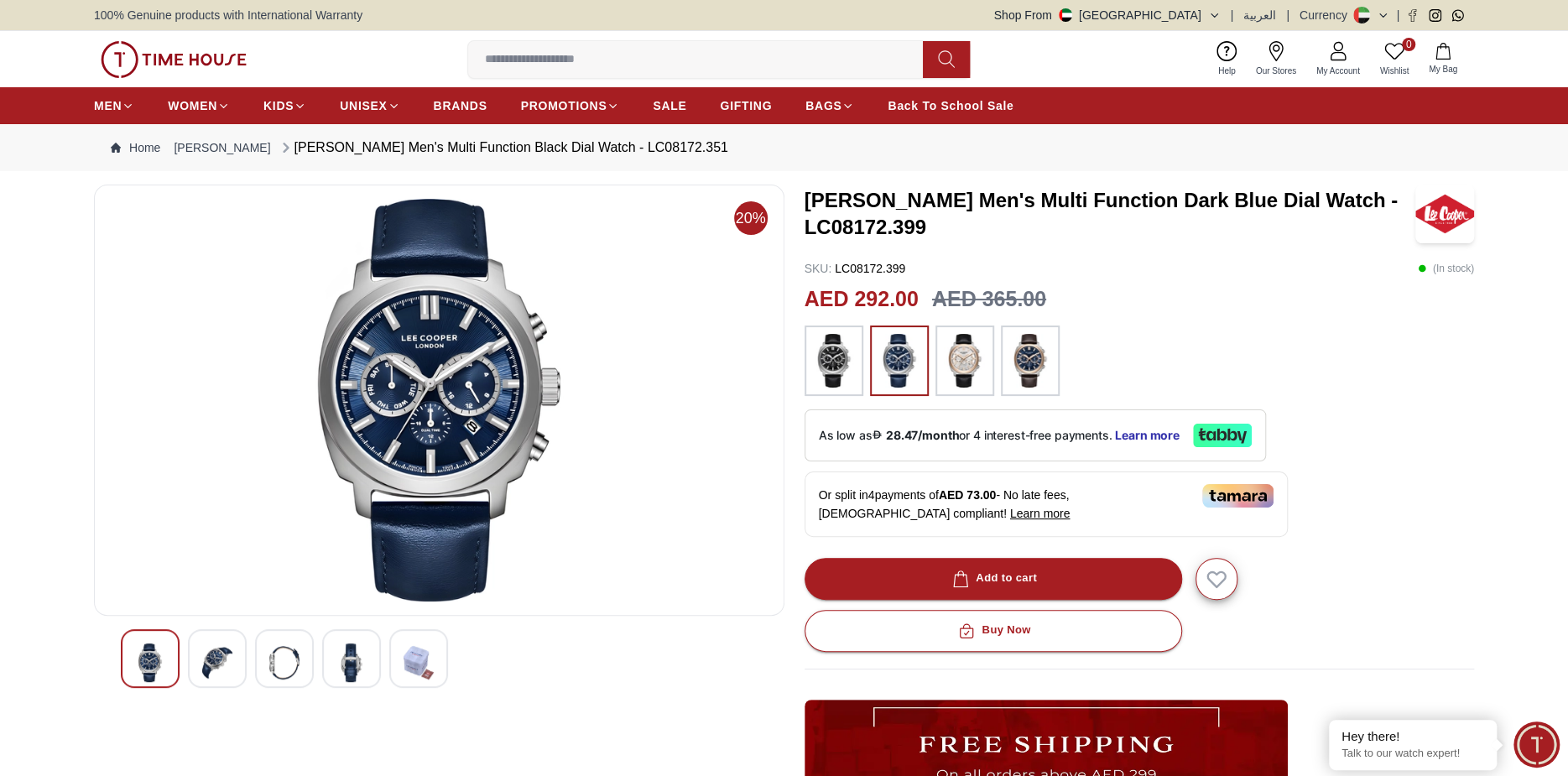
click at [844, 373] on img at bounding box center [833, 360] width 42 height 53
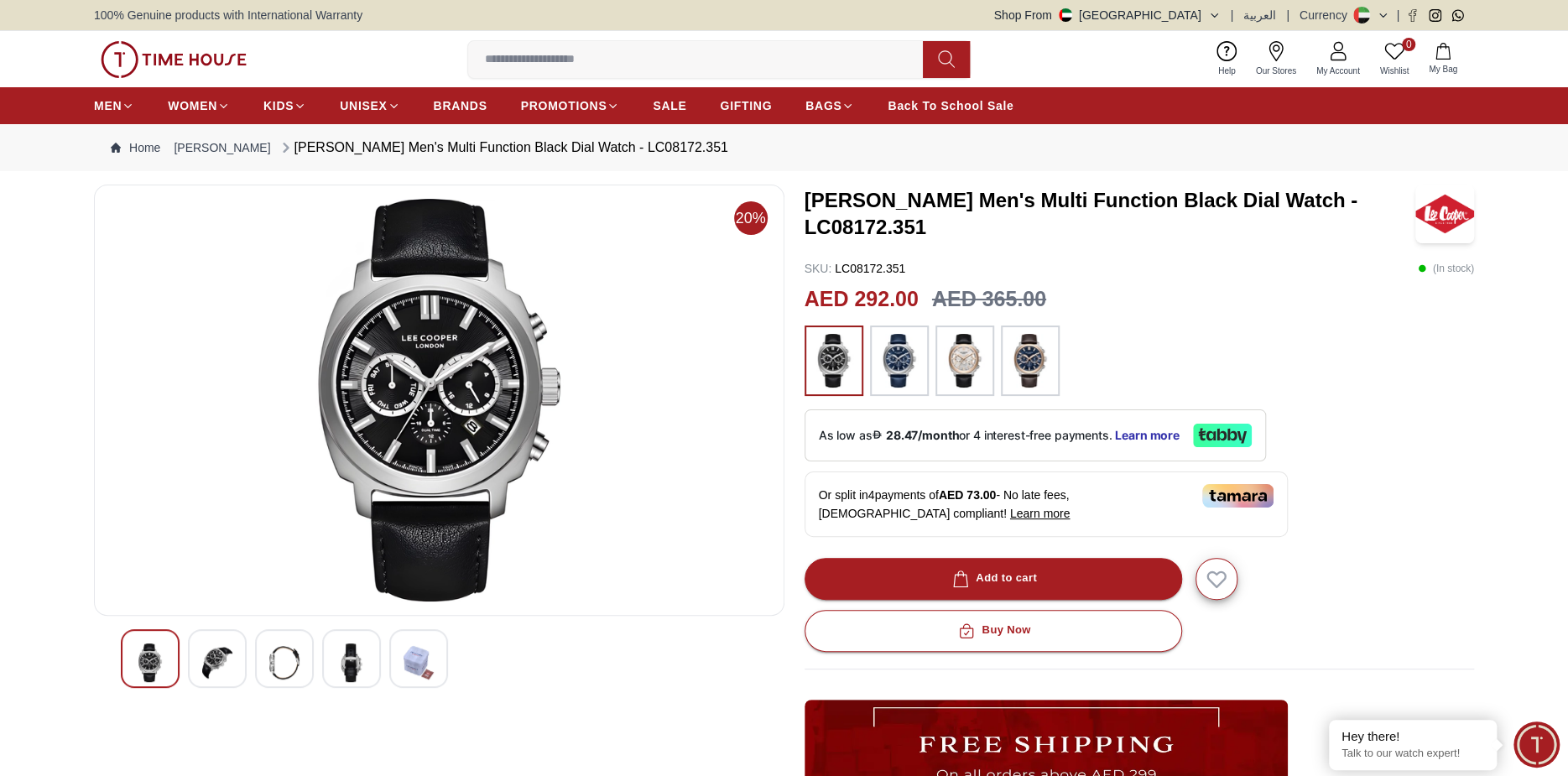
click at [894, 368] on img at bounding box center [899, 360] width 42 height 53
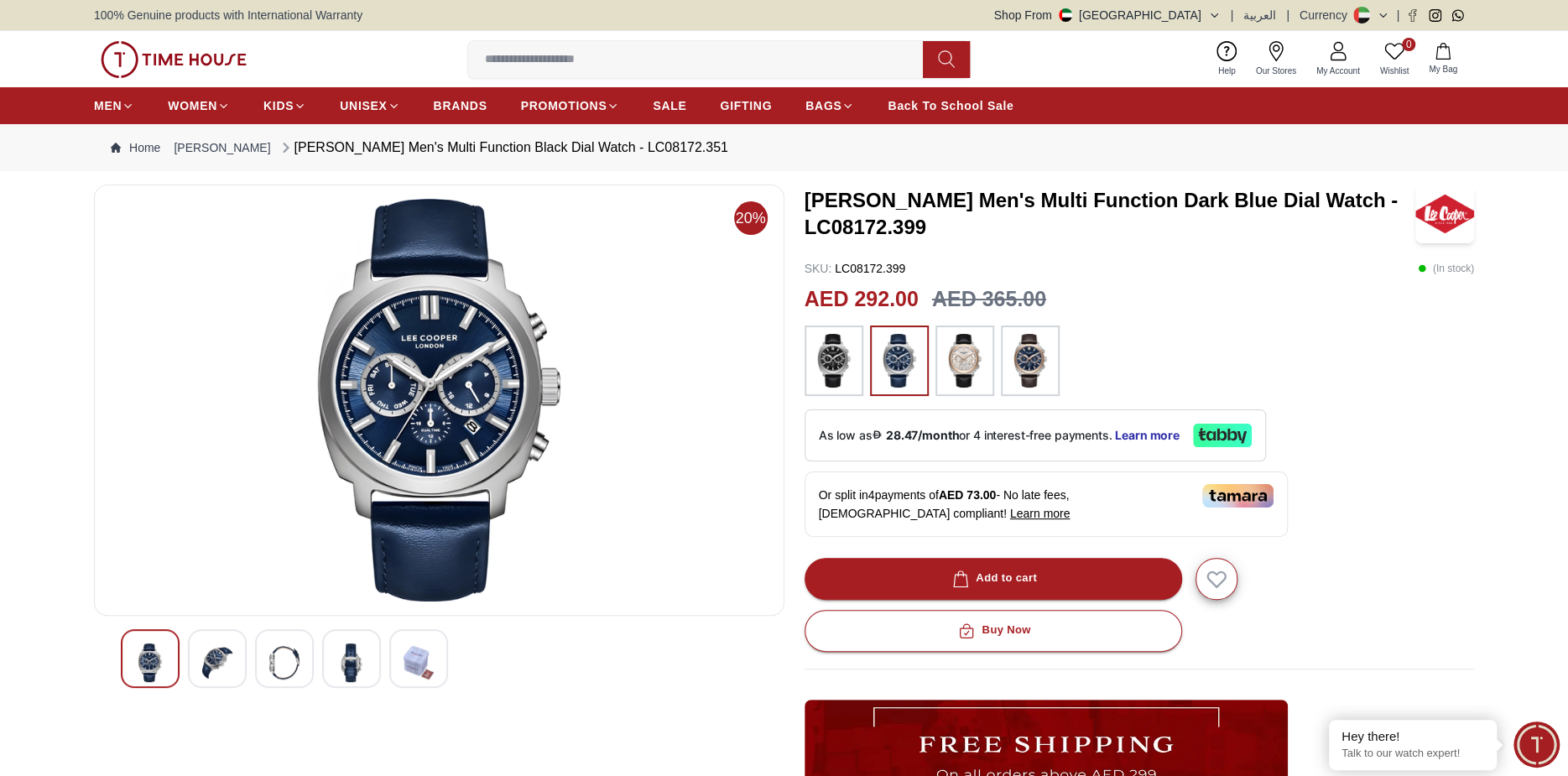
click at [957, 357] on img at bounding box center [964, 360] width 42 height 53
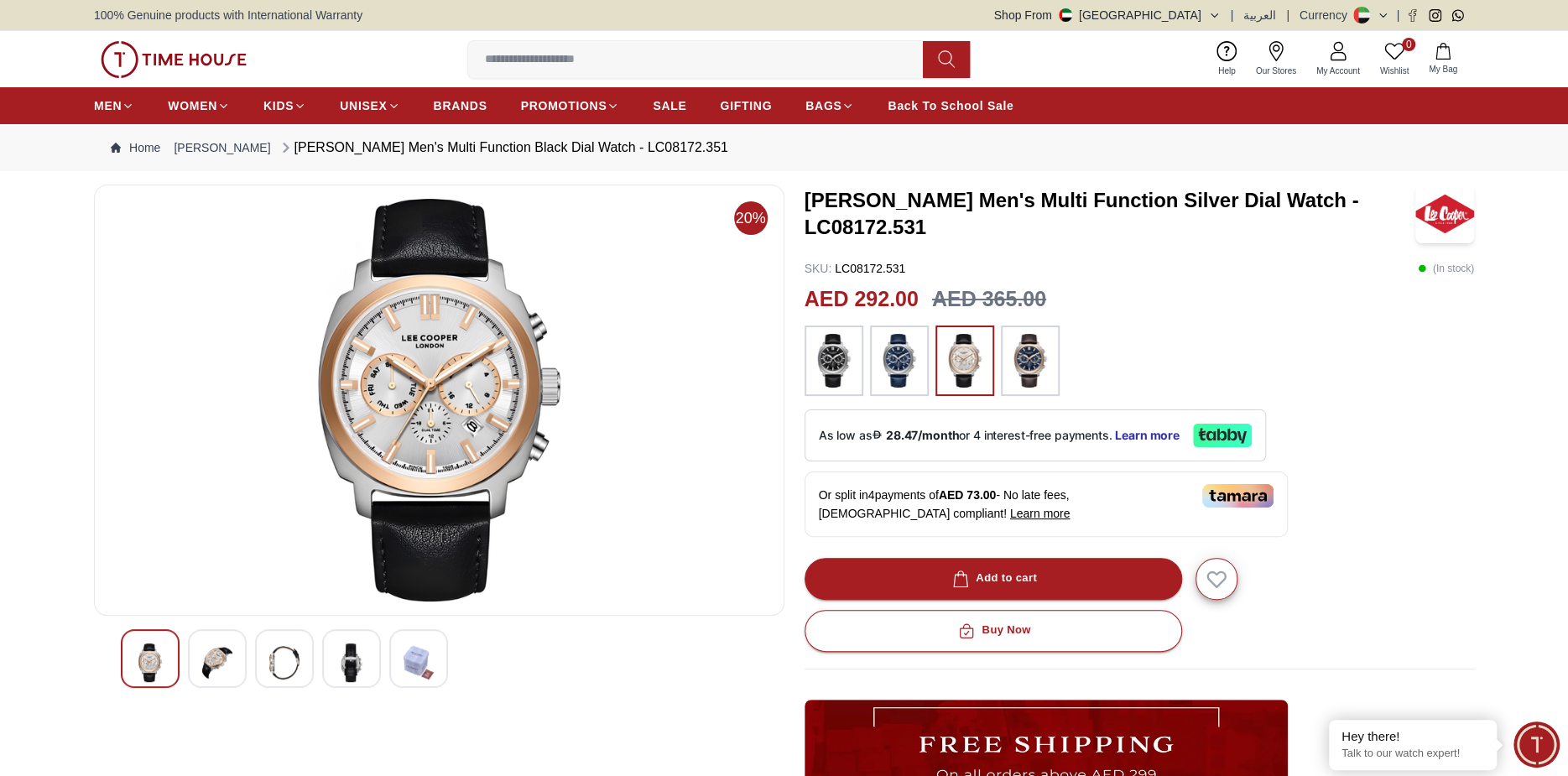
click at [1036, 359] on img at bounding box center [1030, 360] width 42 height 53
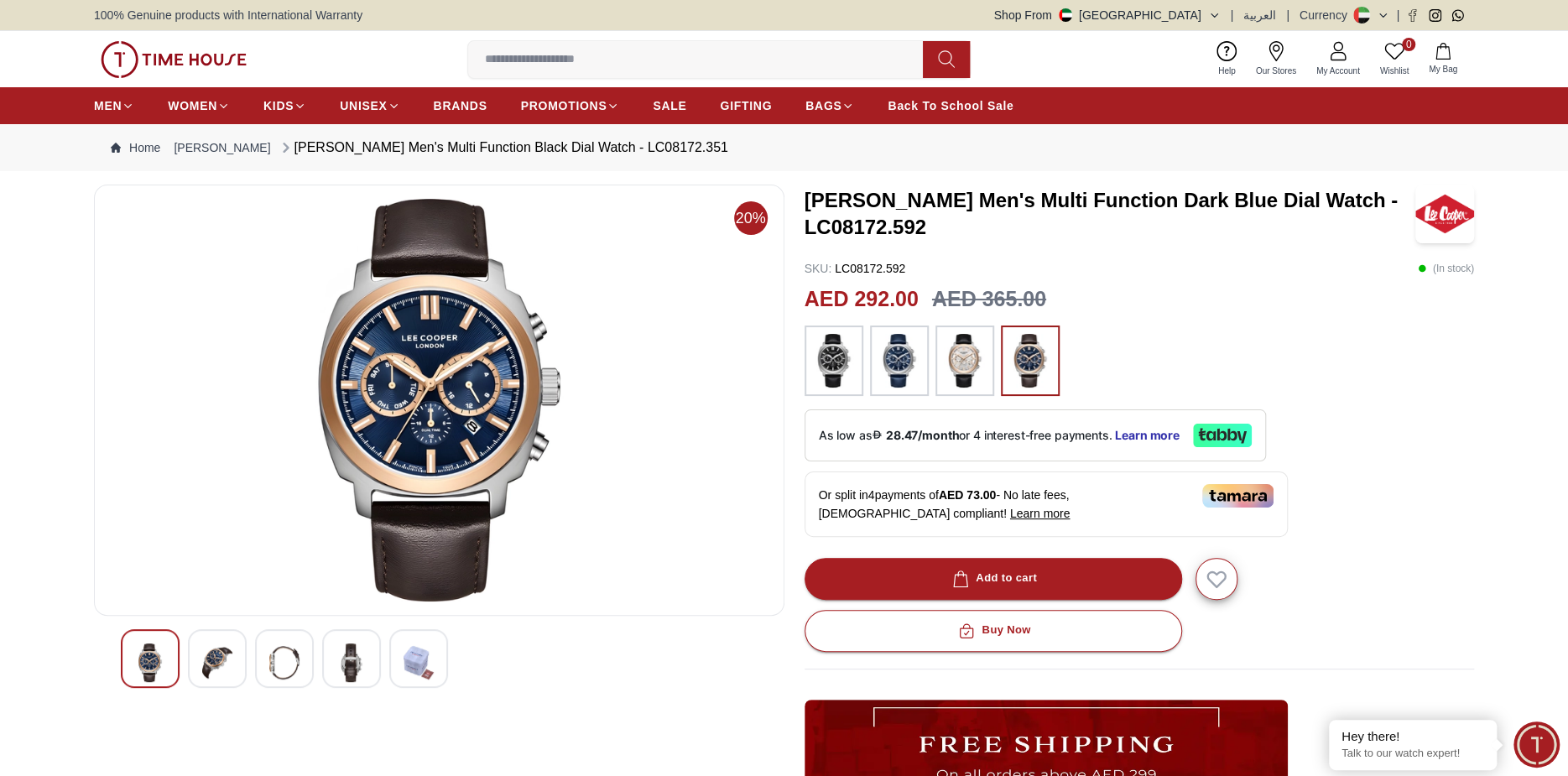
click at [825, 357] on img at bounding box center [833, 360] width 42 height 53
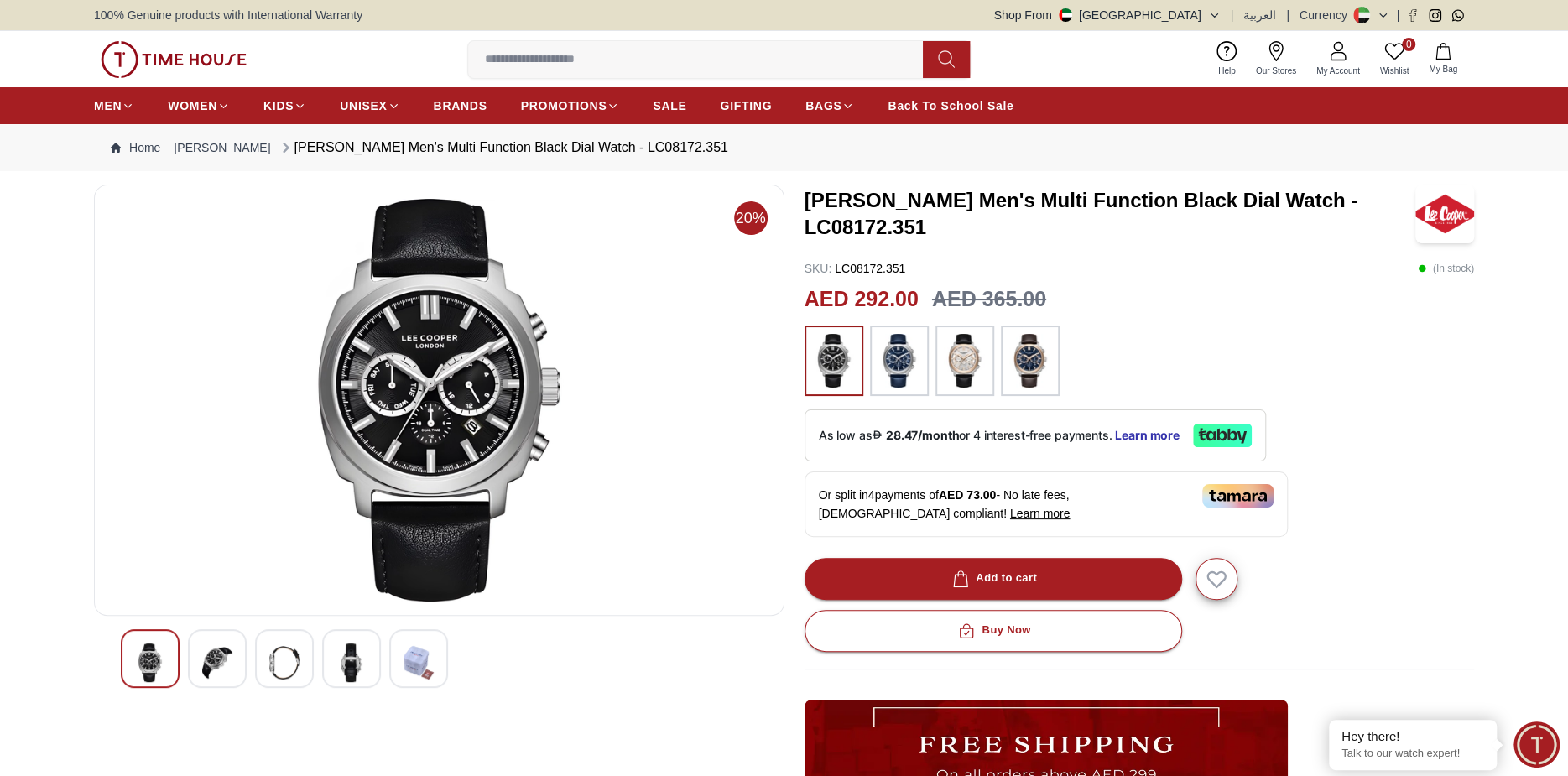
click at [966, 359] on img at bounding box center [964, 360] width 42 height 53
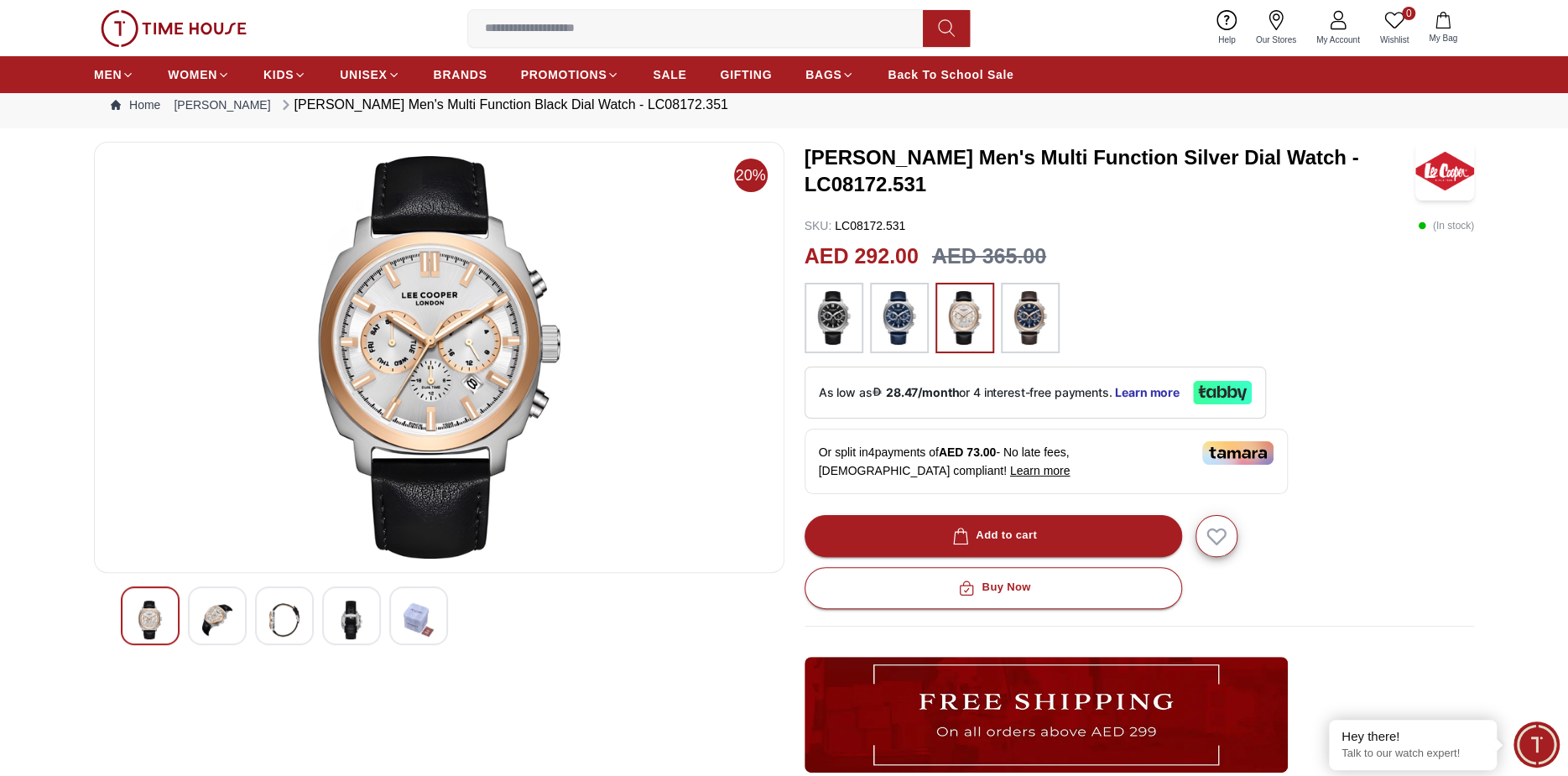
scroll to position [84, 0]
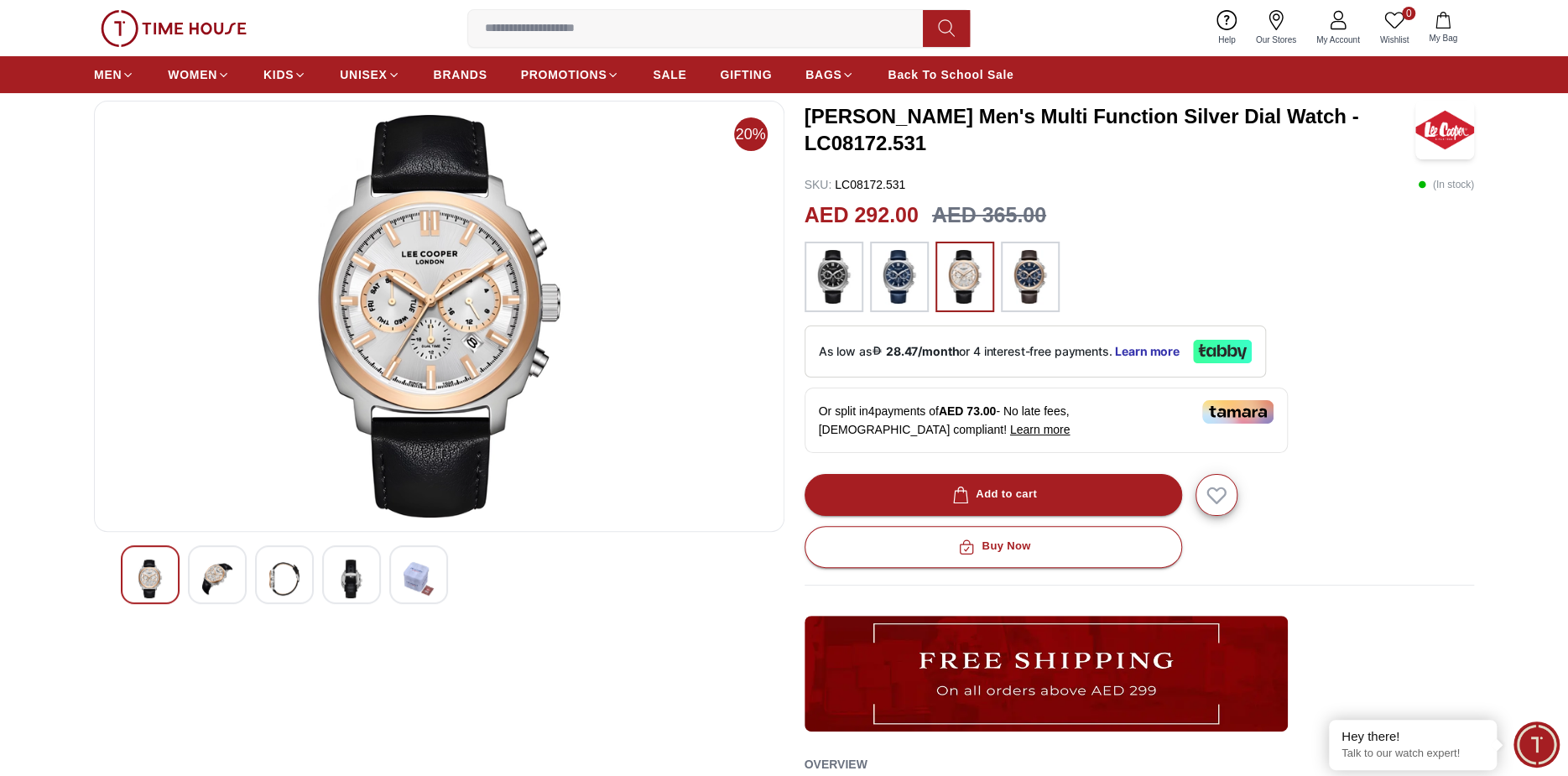
click at [215, 582] on img at bounding box center [217, 579] width 30 height 39
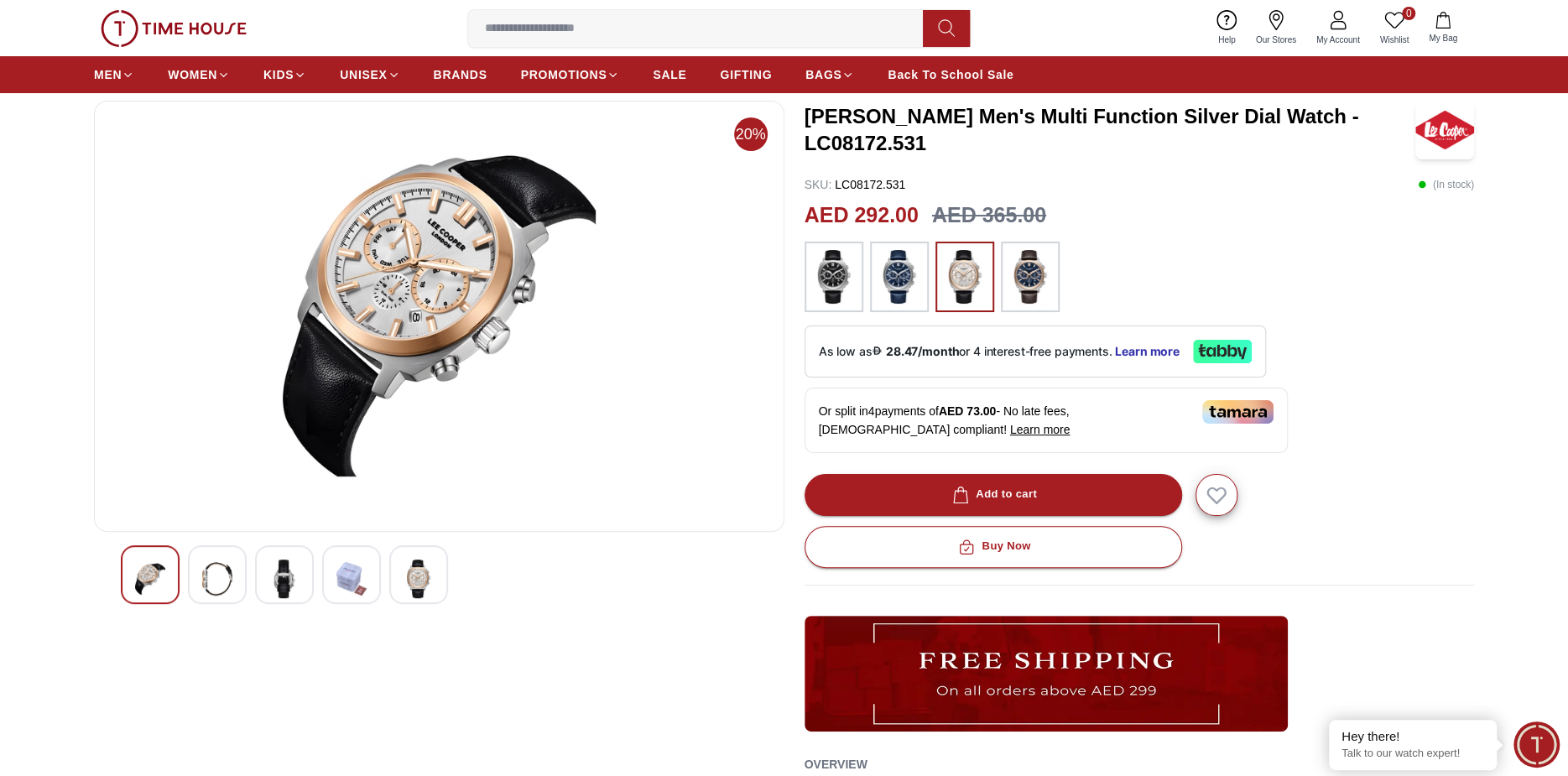
click at [436, 588] on div at bounding box center [419, 574] width 59 height 59
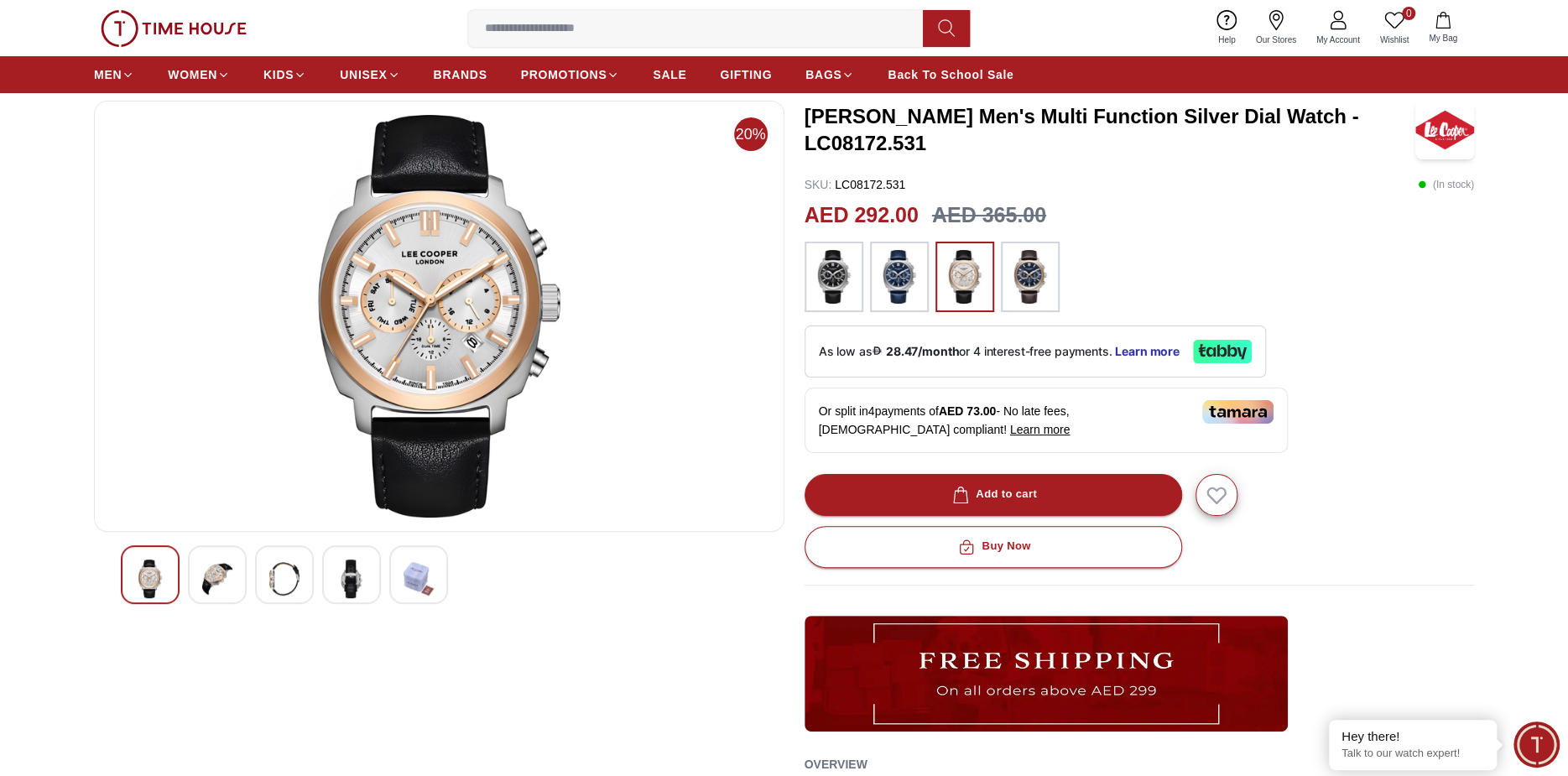
click at [344, 584] on img at bounding box center [351, 579] width 30 height 39
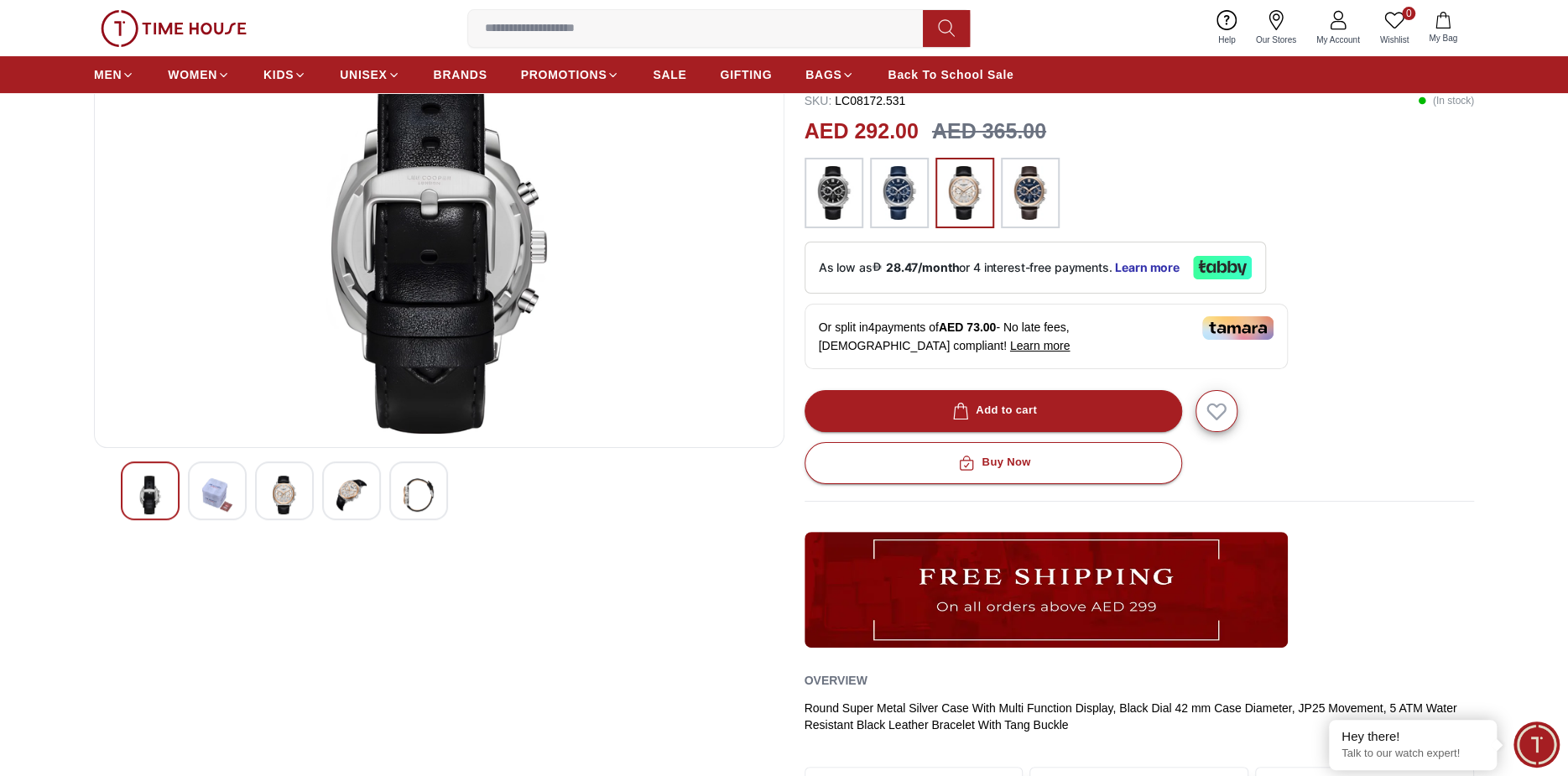
scroll to position [0, 0]
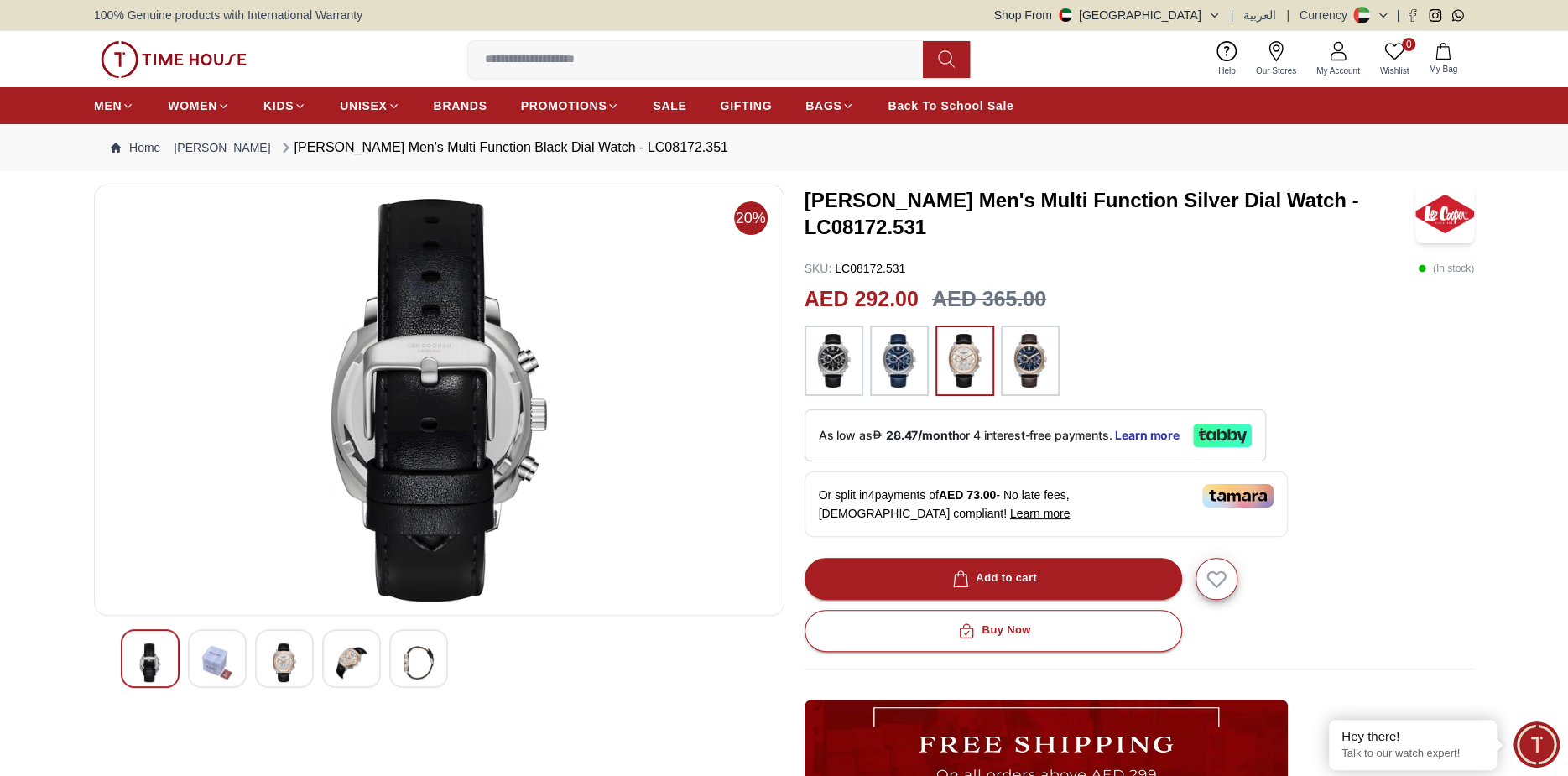
click at [1036, 362] on img at bounding box center [1030, 360] width 42 height 53
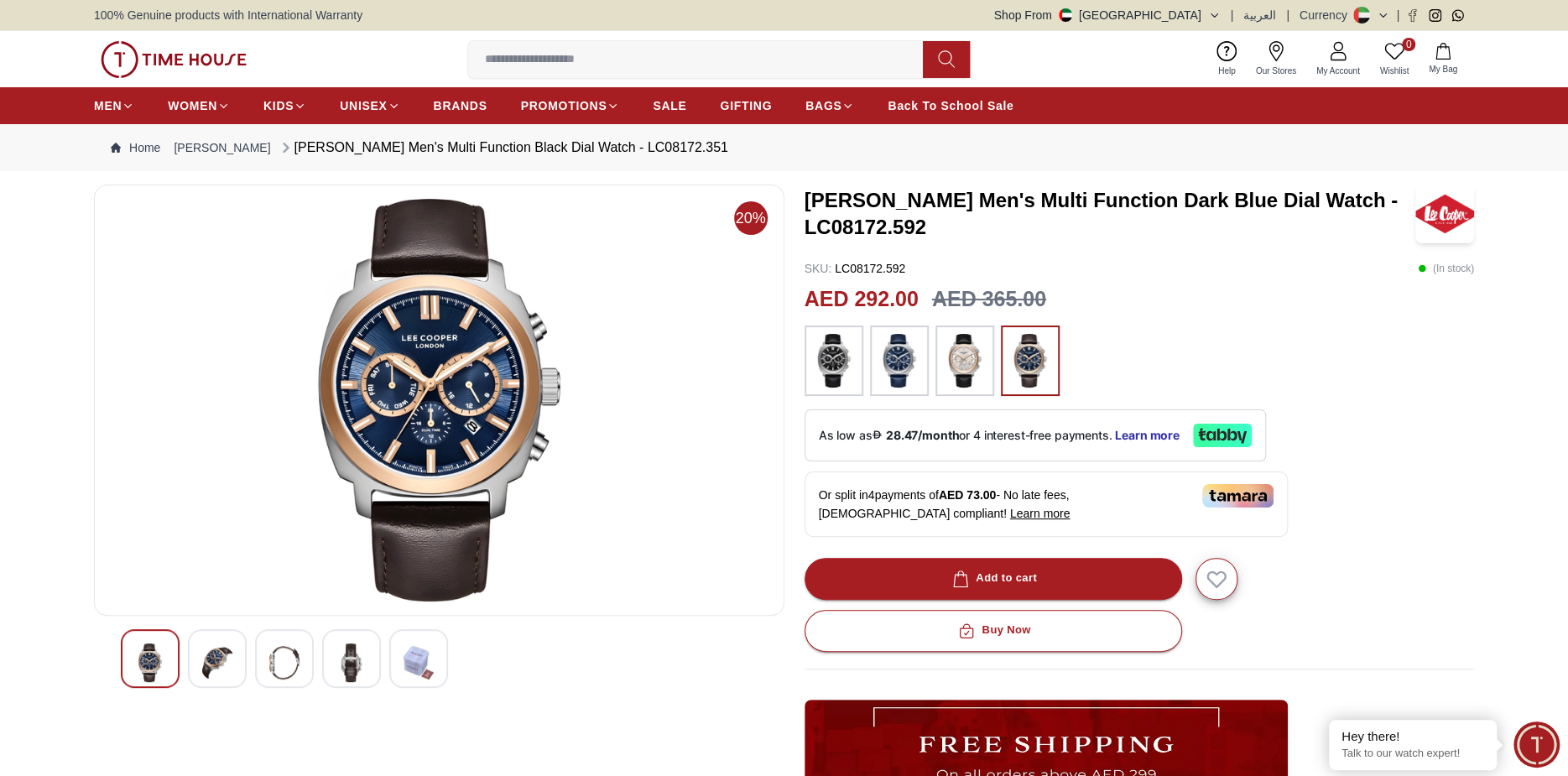
click at [908, 365] on img at bounding box center [899, 360] width 42 height 53
click at [818, 364] on img at bounding box center [833, 360] width 42 height 53
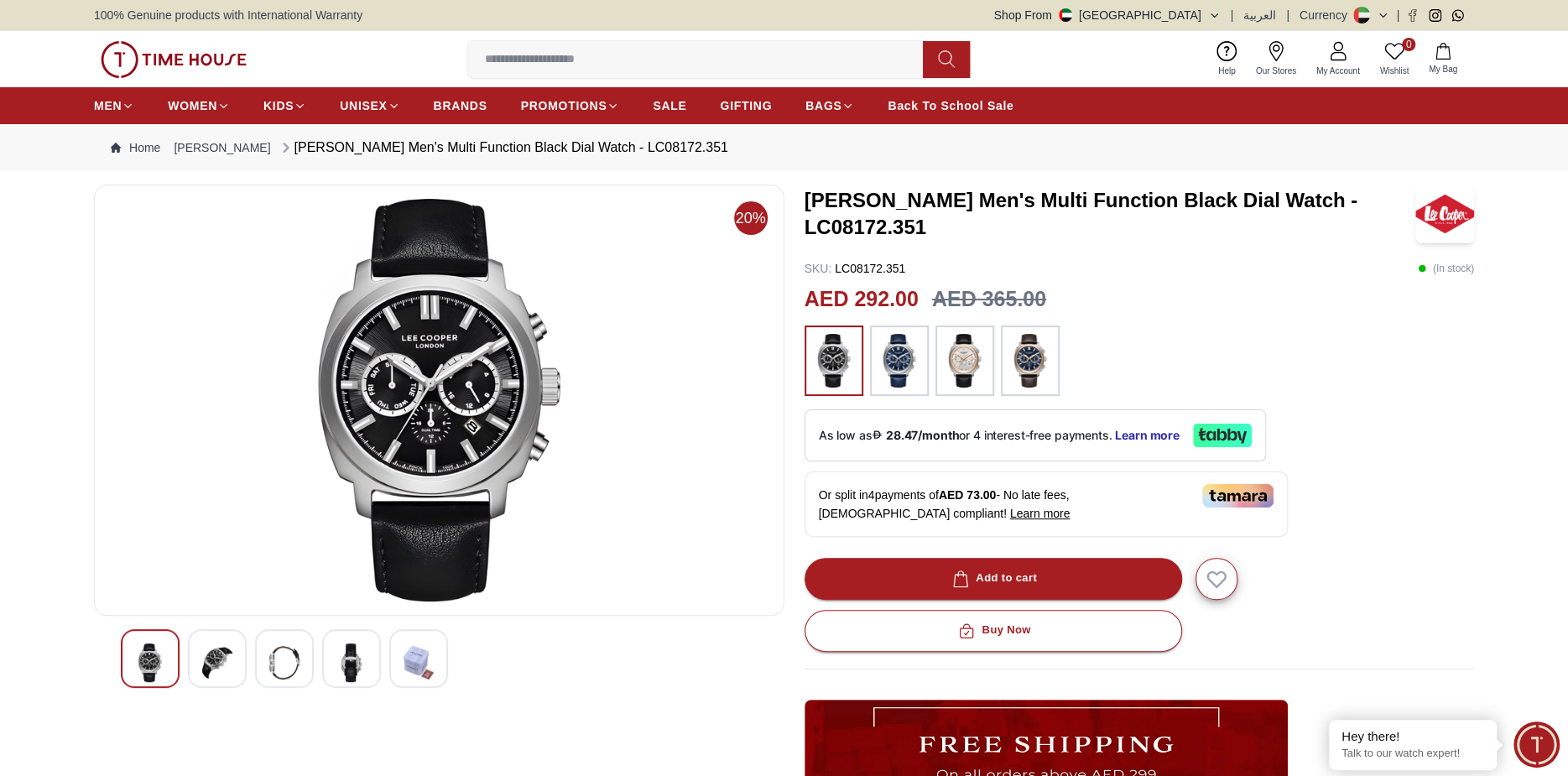
click at [1216, 426] on icon at bounding box center [1222, 435] width 59 height 23
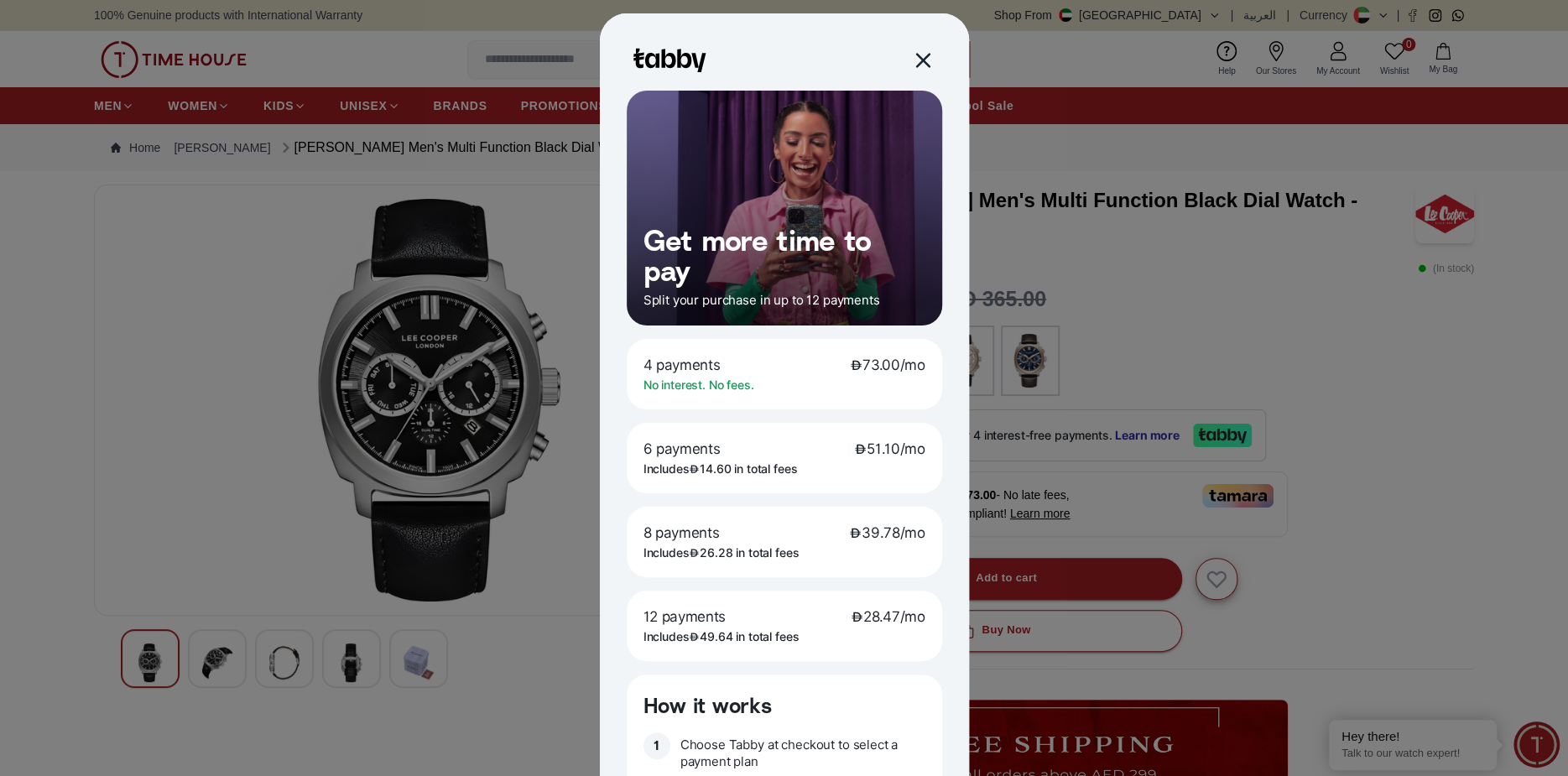
click at [919, 61] on div at bounding box center [922, 60] width 19 height 19
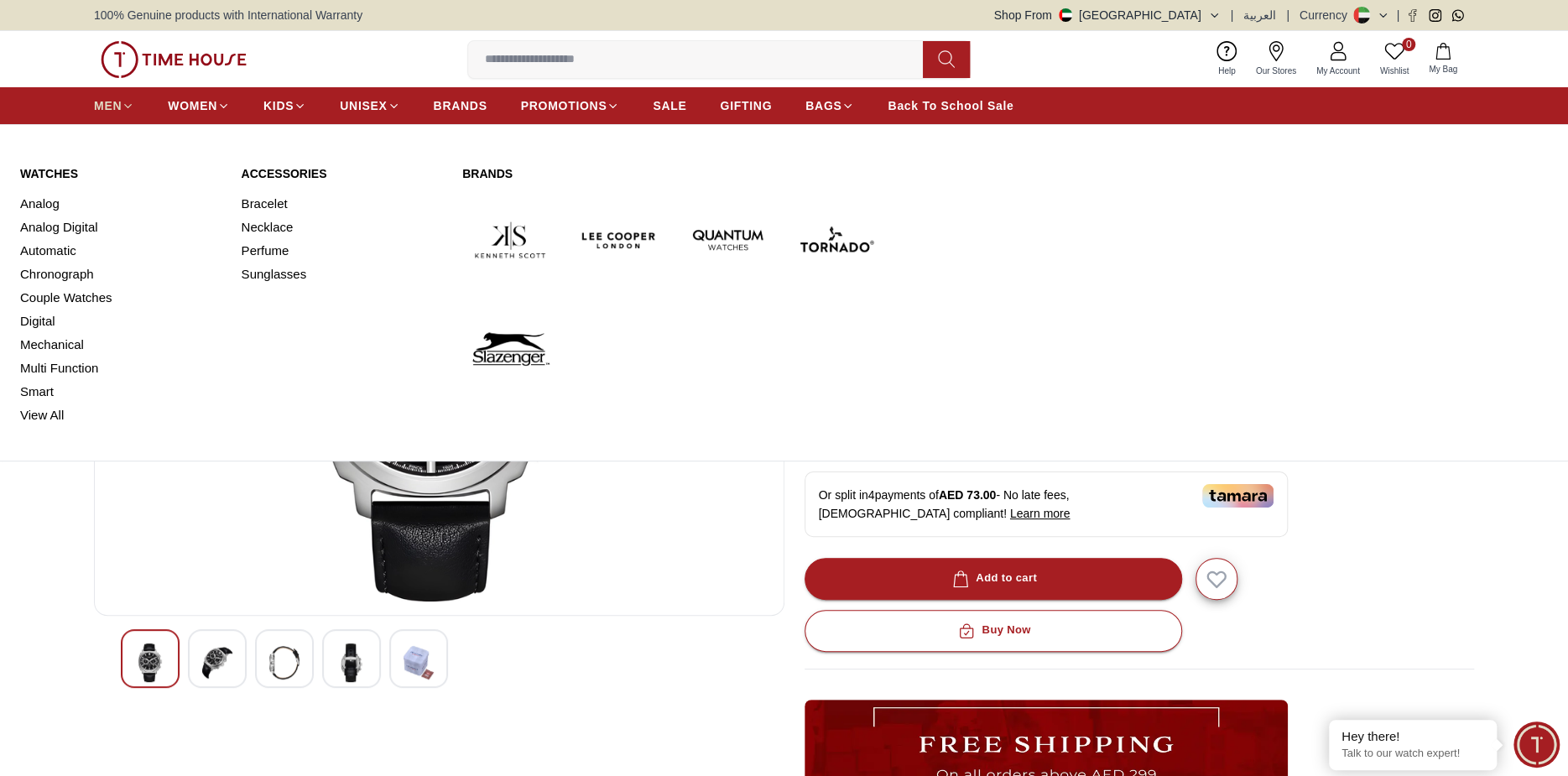
click at [107, 101] on span "MEN" at bounding box center [108, 105] width 28 height 16
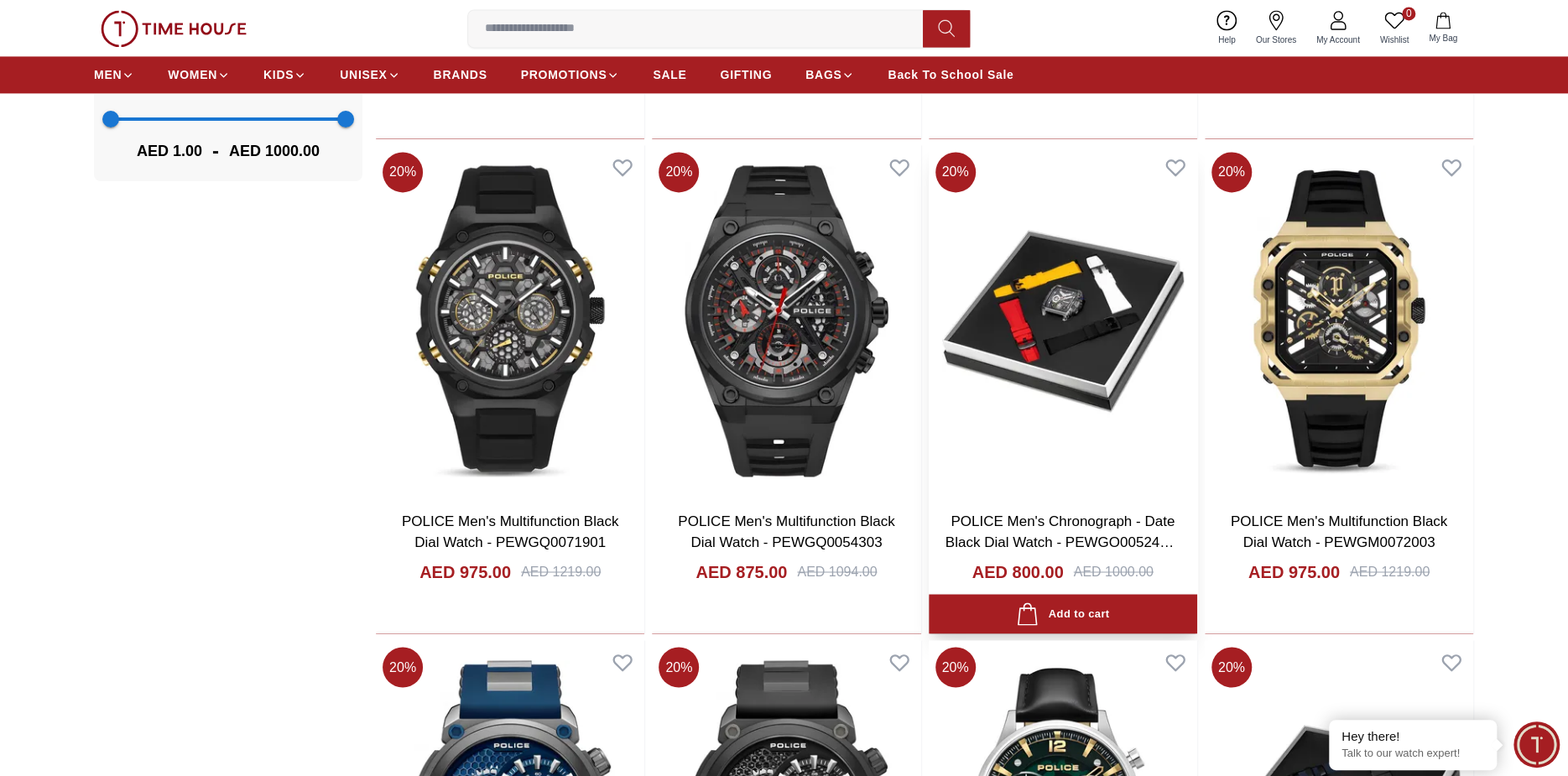
scroll to position [1594, 0]
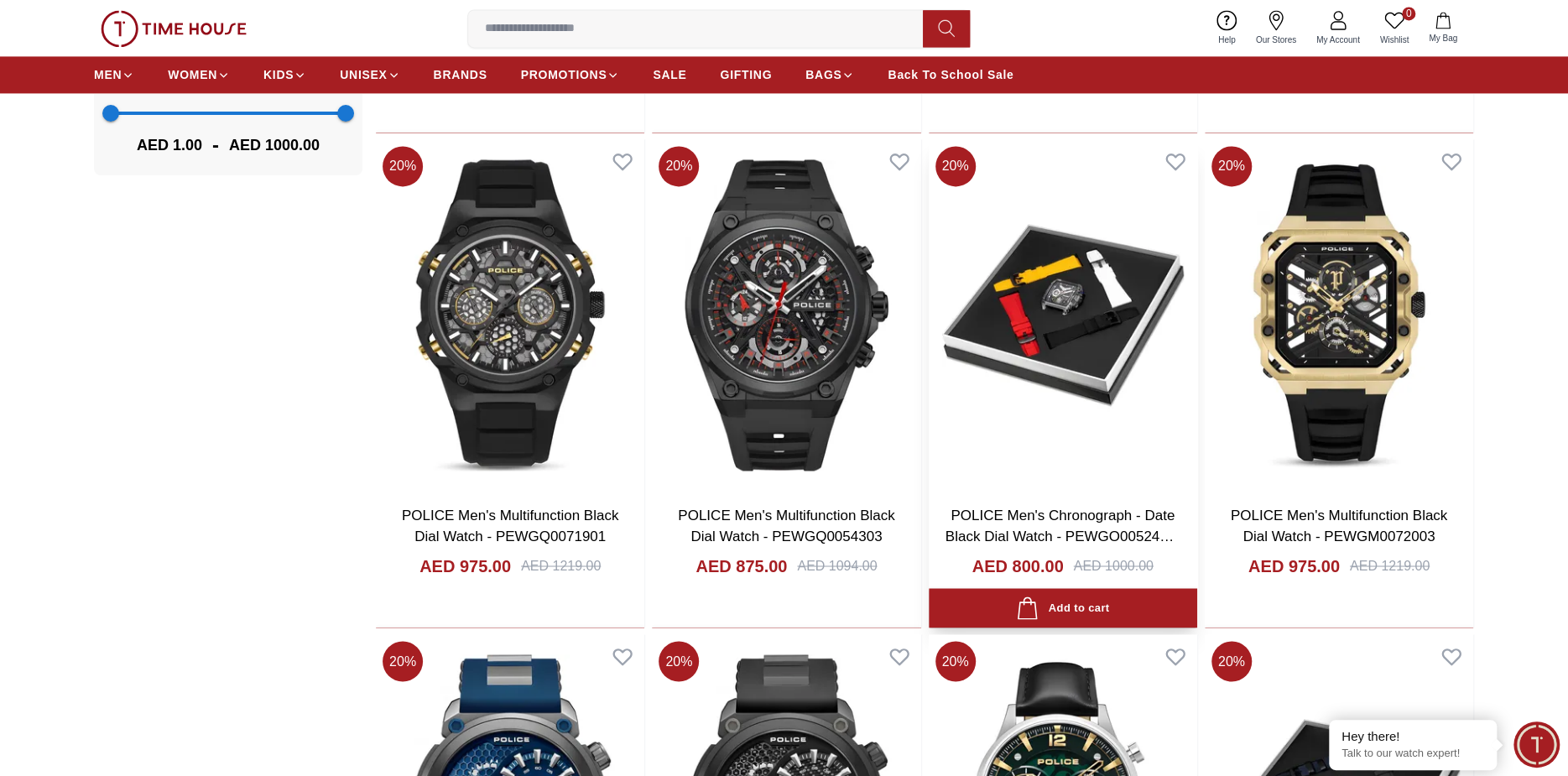
click at [1099, 279] on img at bounding box center [1062, 315] width 268 height 352
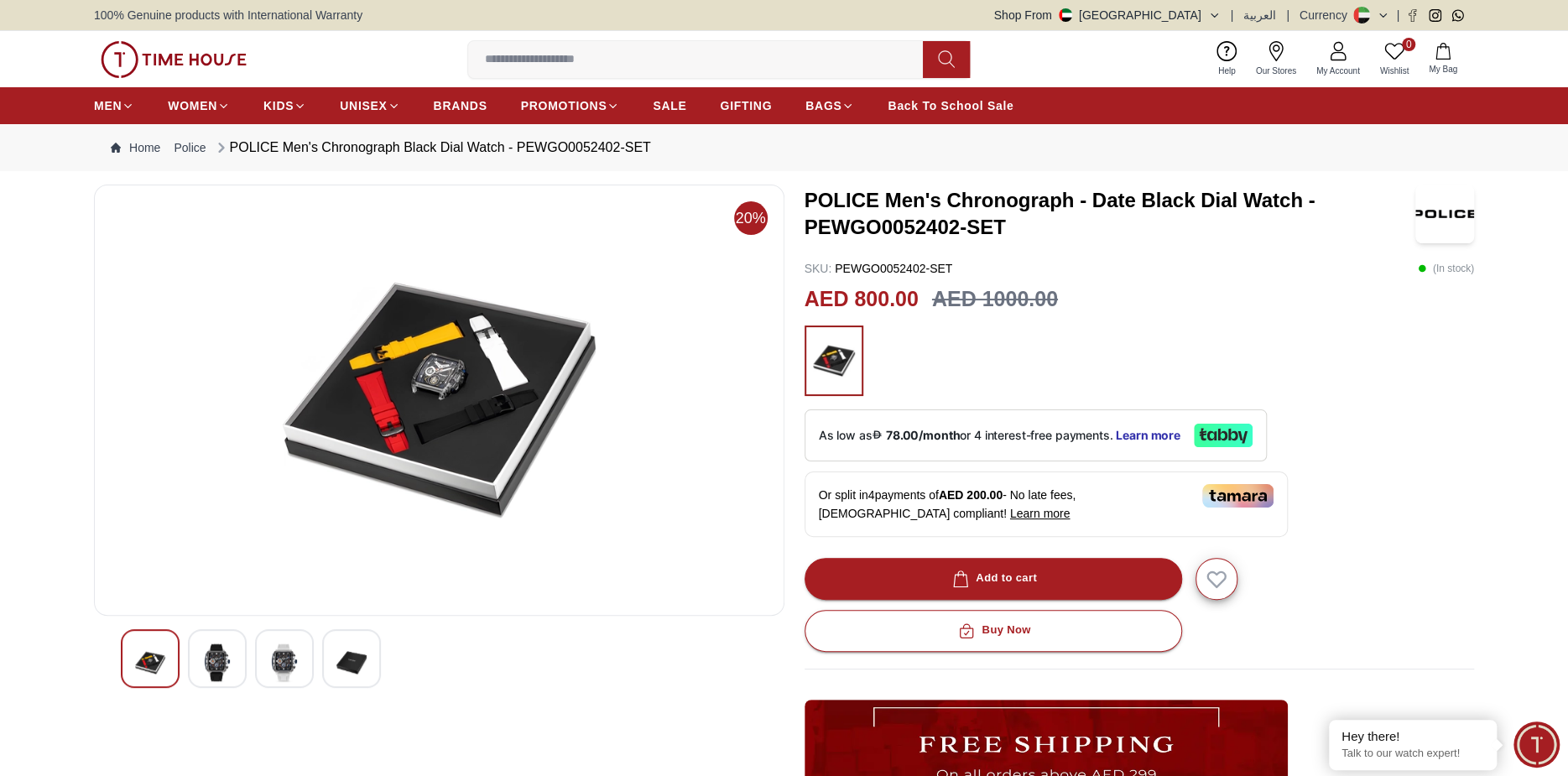
scroll to position [252, 0]
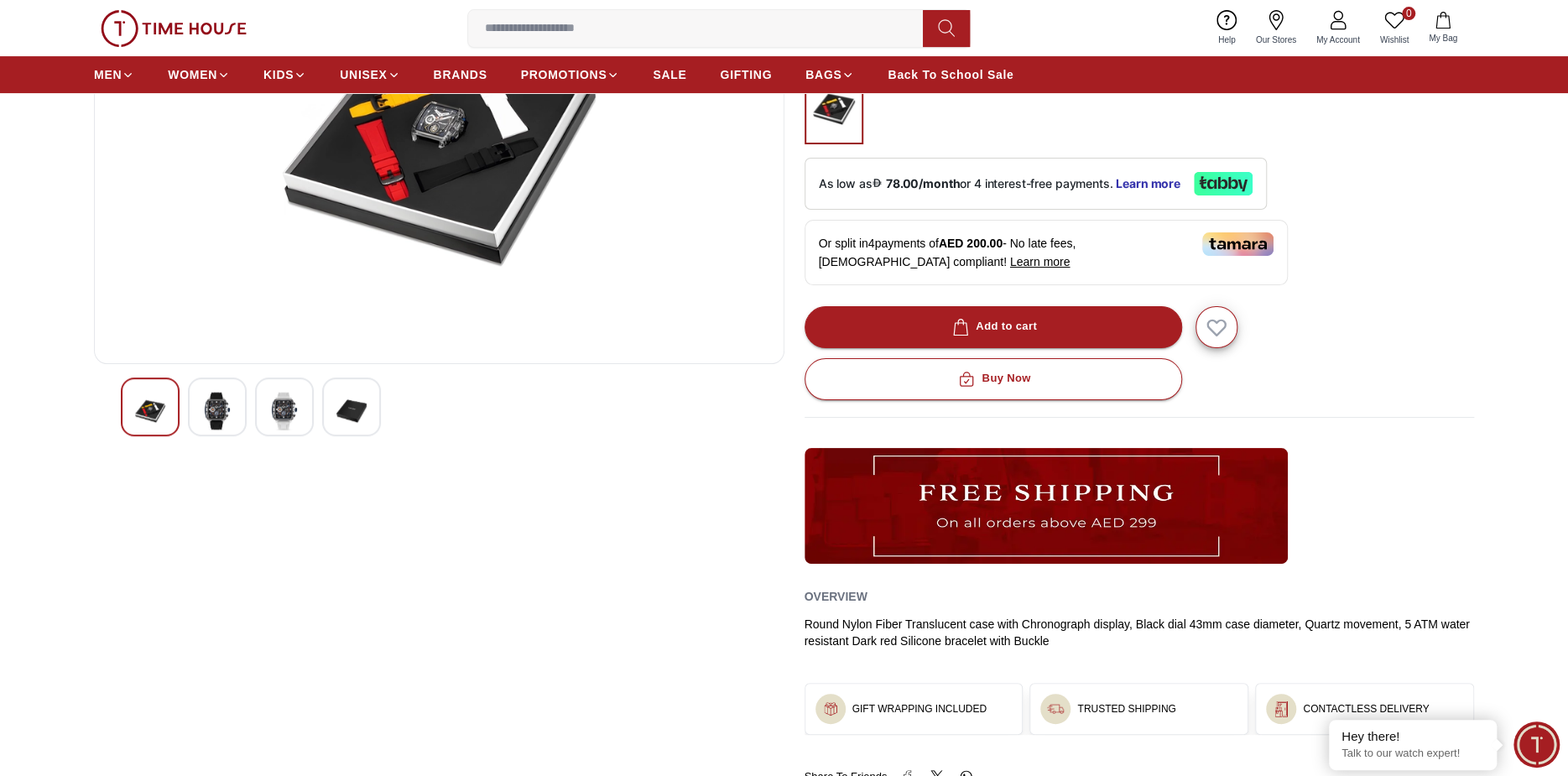
click at [336, 423] on img at bounding box center [351, 411] width 30 height 39
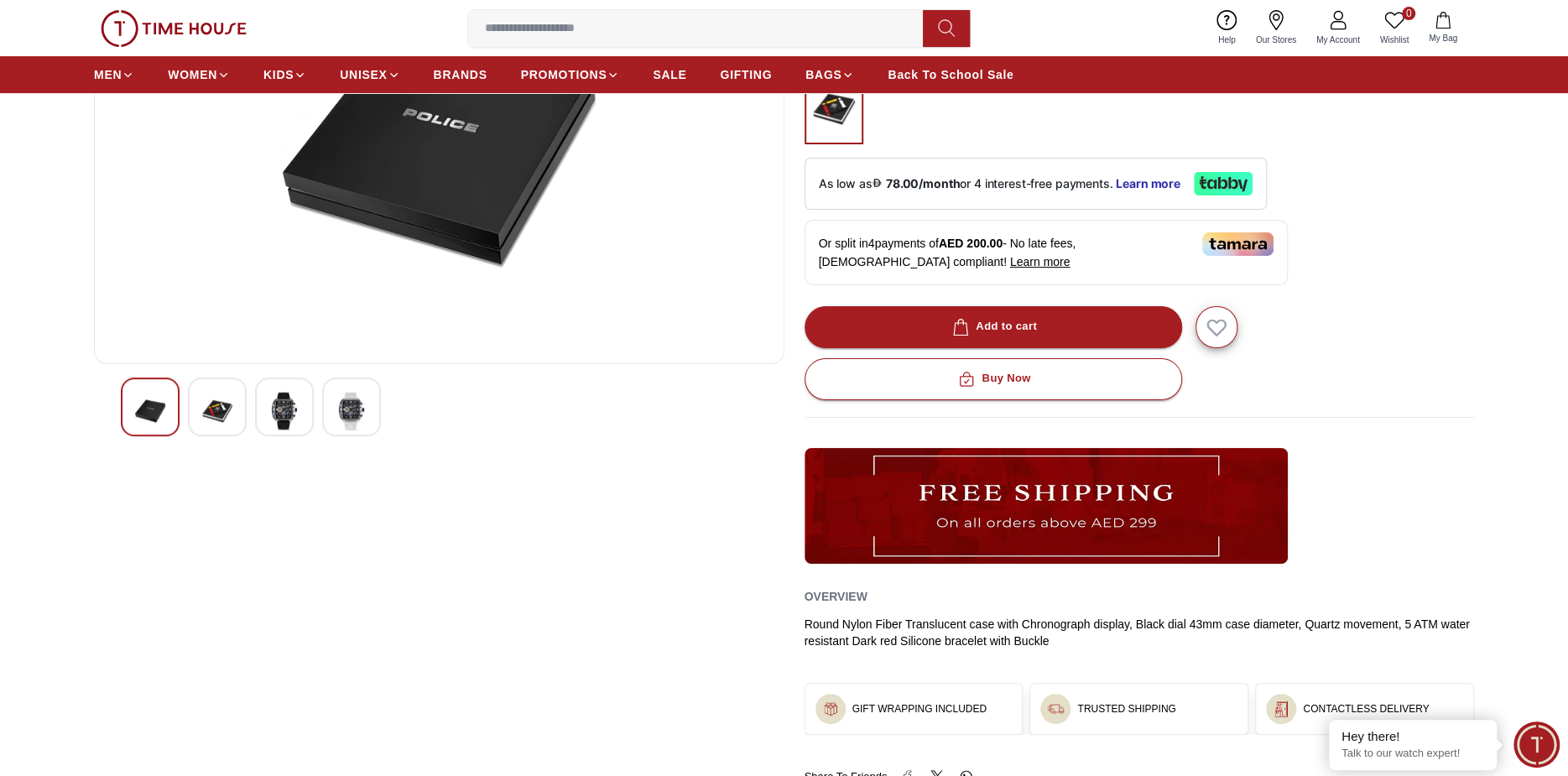
click at [285, 419] on img at bounding box center [284, 411] width 30 height 39
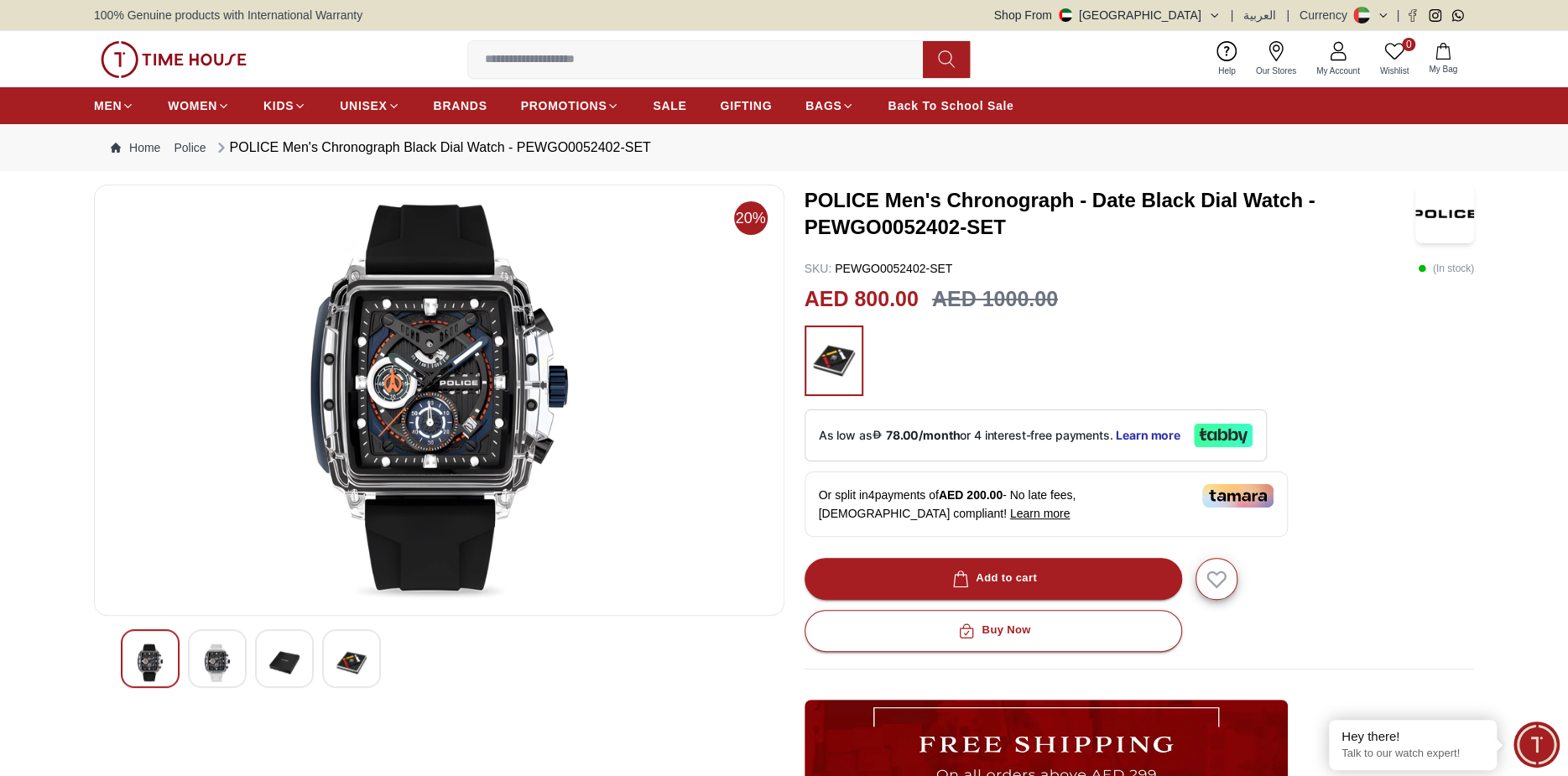
scroll to position [0, 0]
